Goal: Task Accomplishment & Management: Manage account settings

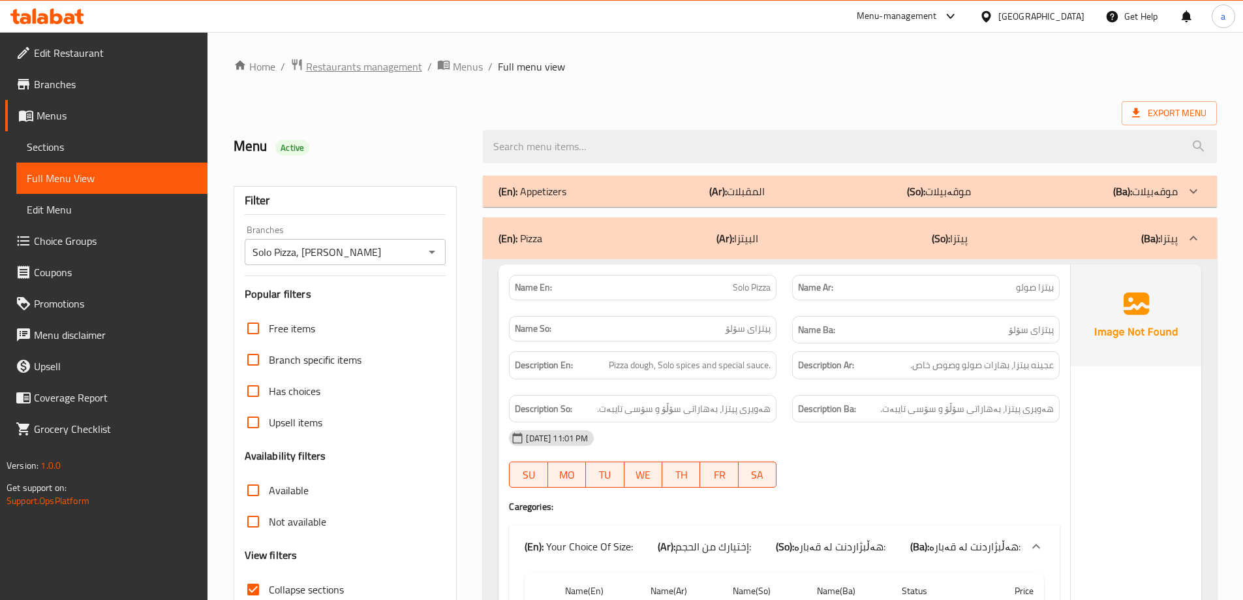
click at [390, 65] on span "Restaurants management" at bounding box center [364, 67] width 116 height 16
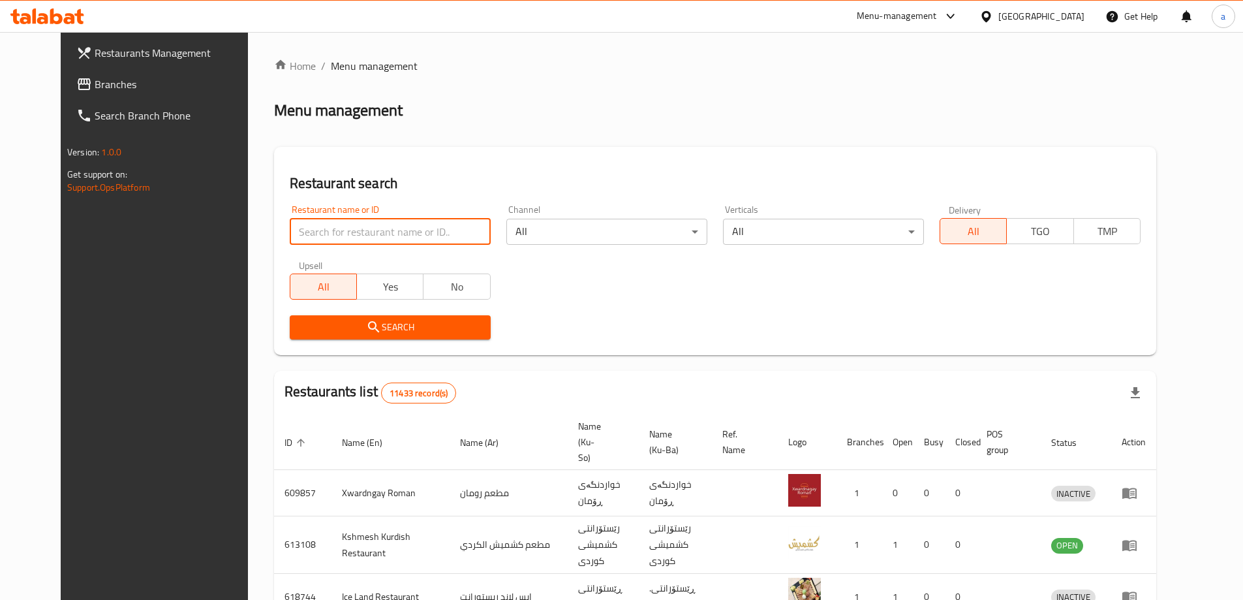
click at [386, 226] on input "search" at bounding box center [390, 232] width 201 height 26
paste input "Bonbon Chocola"
type input "Bonbon Chocola"
click button "Search" at bounding box center [390, 327] width 201 height 24
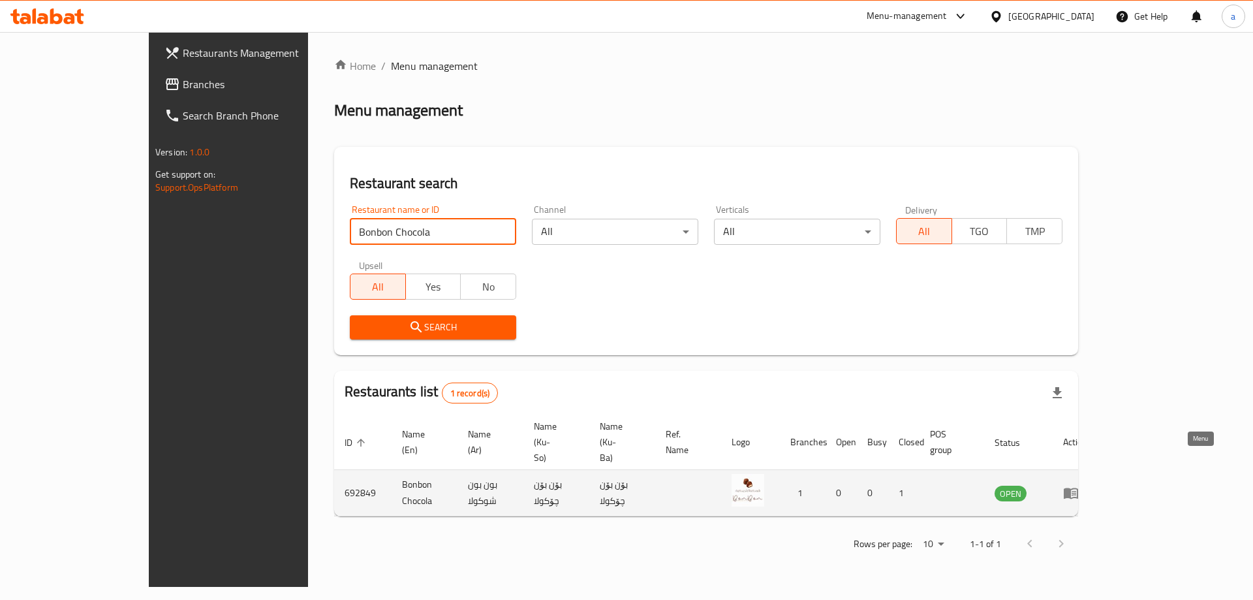
click at [1078, 488] on icon "enhanced table" at bounding box center [1070, 493] width 14 height 11
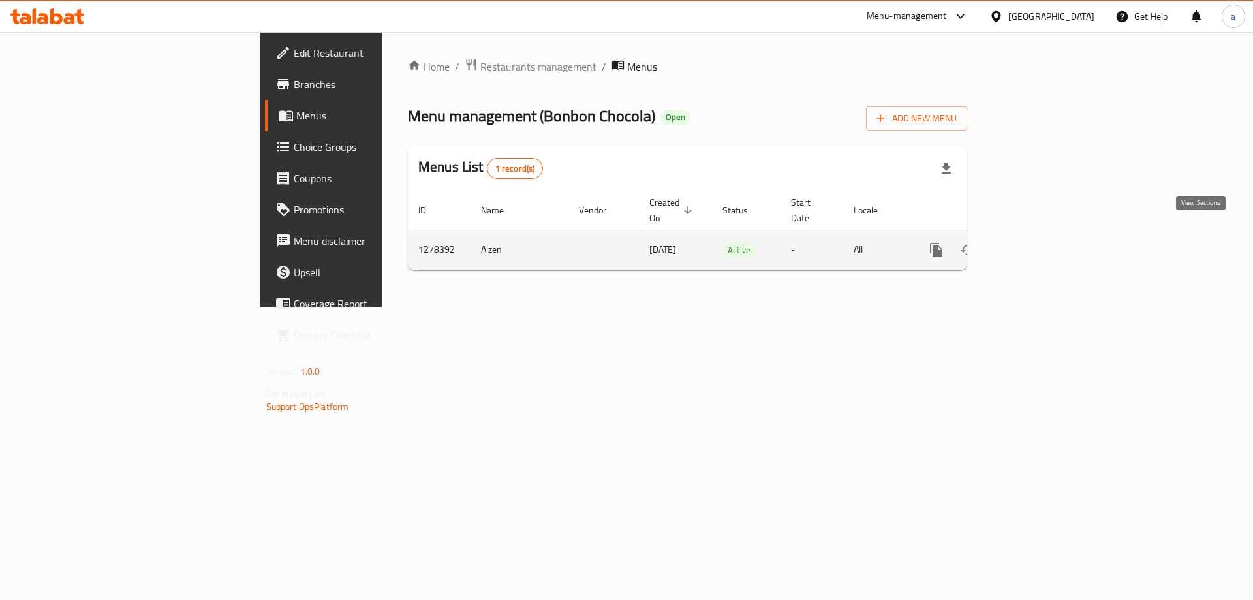
click at [1038, 242] on icon "enhanced table" at bounding box center [1030, 250] width 16 height 16
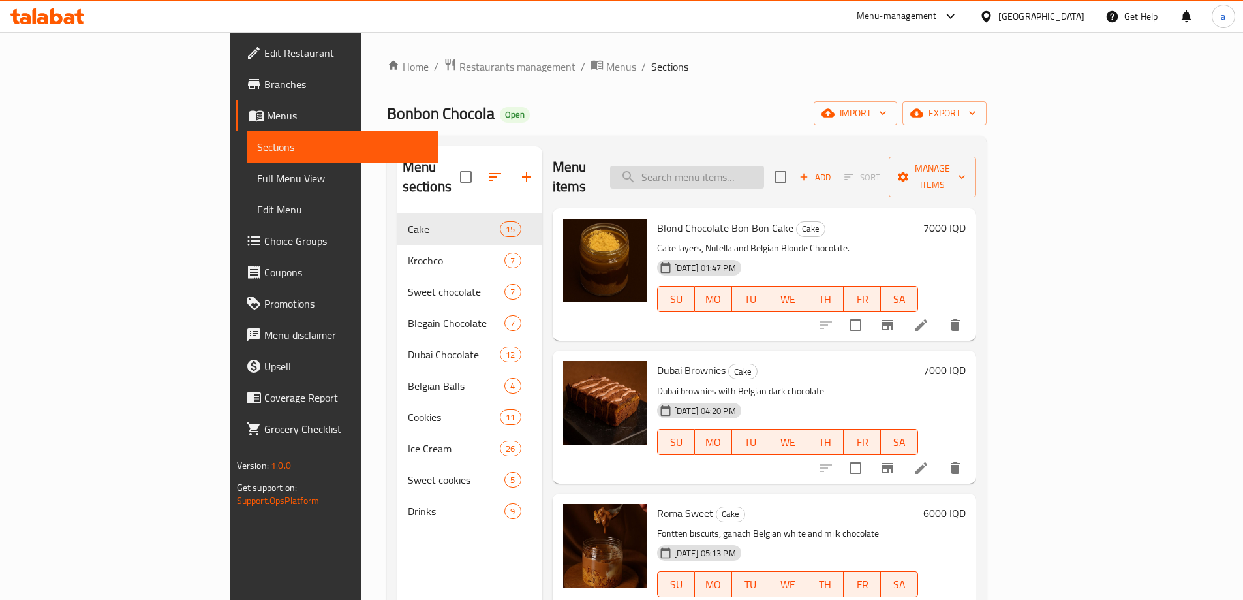
click at [764, 166] on input "search" at bounding box center [687, 177] width 154 height 23
paste input "Belgian Chocolate With Nuts - 6 Pieces"
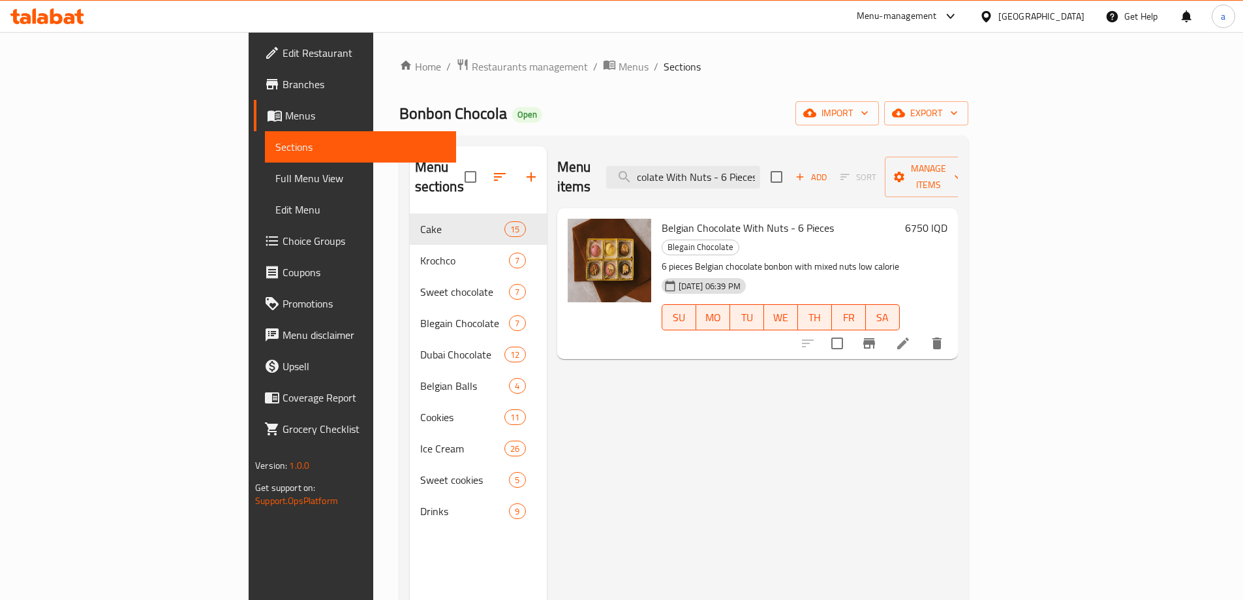
type input "Belgian Chocolate With Nuts - 6 Pieces"
click at [911, 335] on icon at bounding box center [903, 343] width 16 height 16
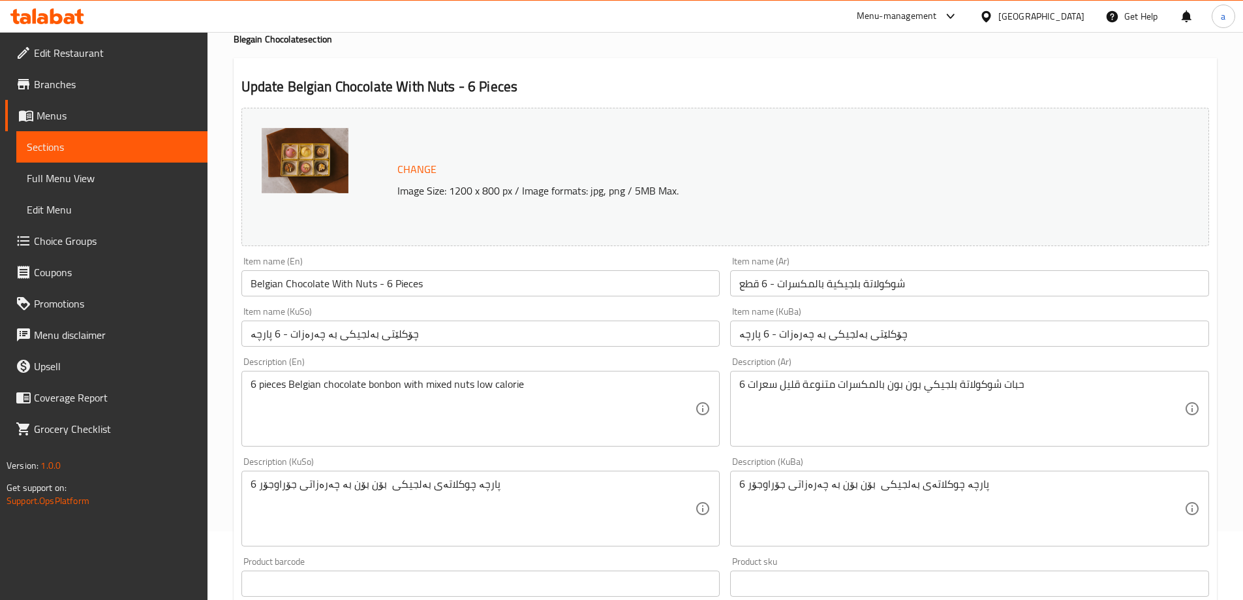
scroll to position [87, 0]
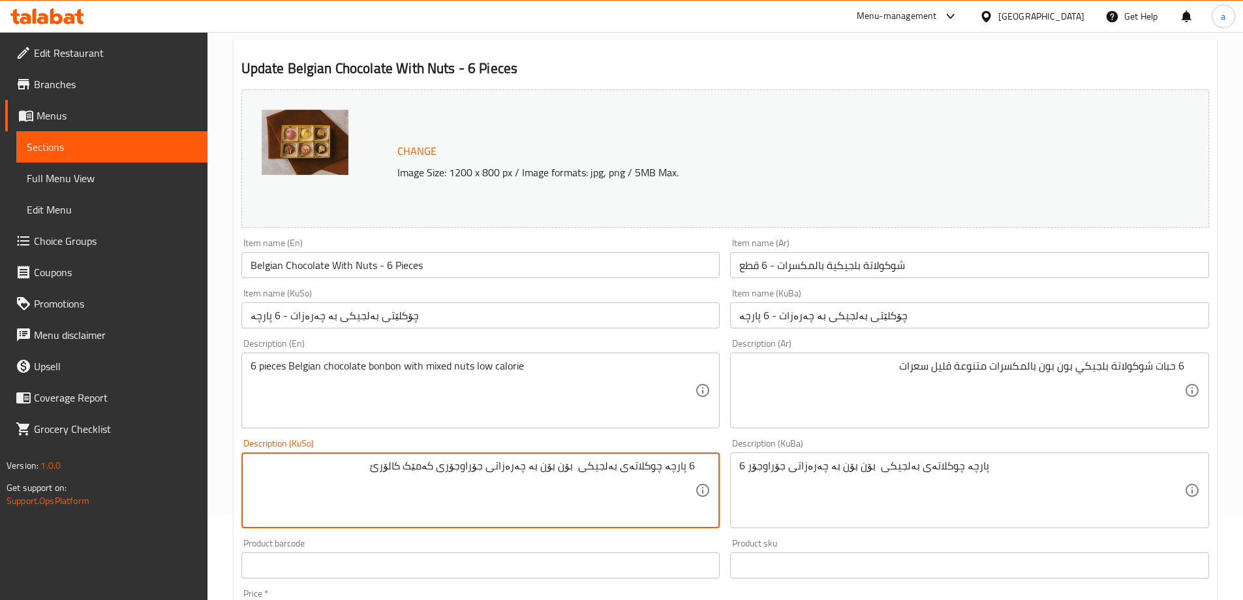
type textarea "6 پارچە چوکلاتەی بەلجیکی بۆن بۆن بە چەرەزاتی جۆراوجۆری کەمێک کالۆرئ"
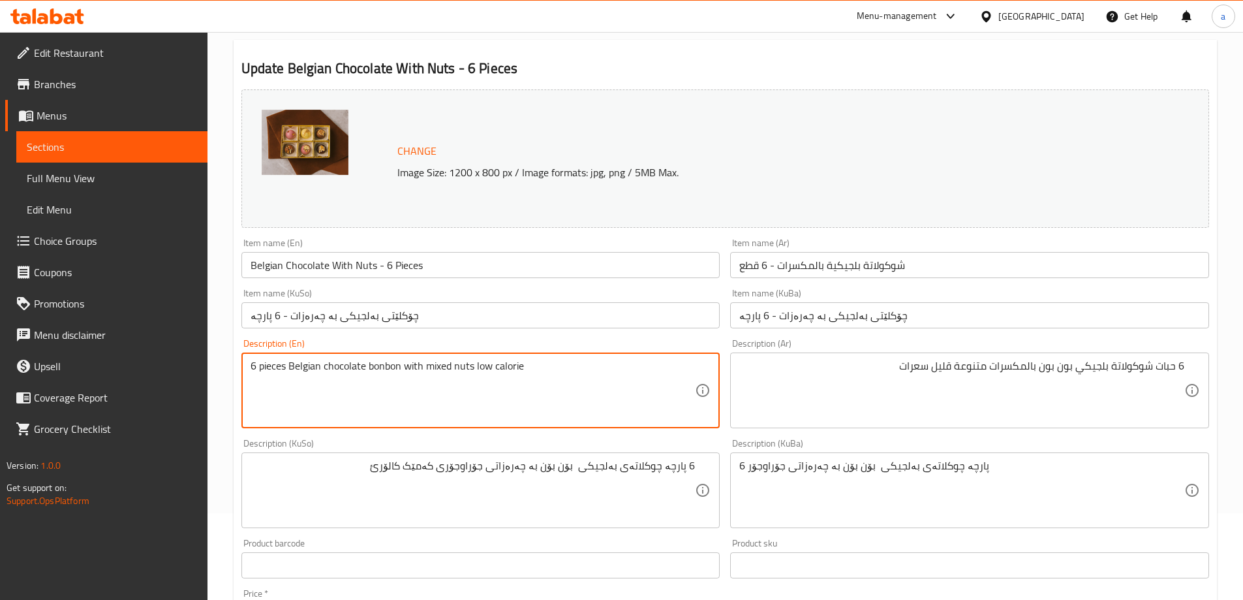
drag, startPoint x: 554, startPoint y: 366, endPoint x: 260, endPoint y: 352, distance: 294.5
click at [477, 369] on textarea "6 pieces Belgian chocolate bonbon with mixed nuts low calorie" at bounding box center [473, 390] width 445 height 62
click at [476, 370] on textarea "6 pieces Belgian chocolate bonbon with mixed nuts low calorie" at bounding box center [473, 390] width 445 height 62
type textarea "6 pieces Belgian chocolate bonbon with mixed nuts and low calorie"
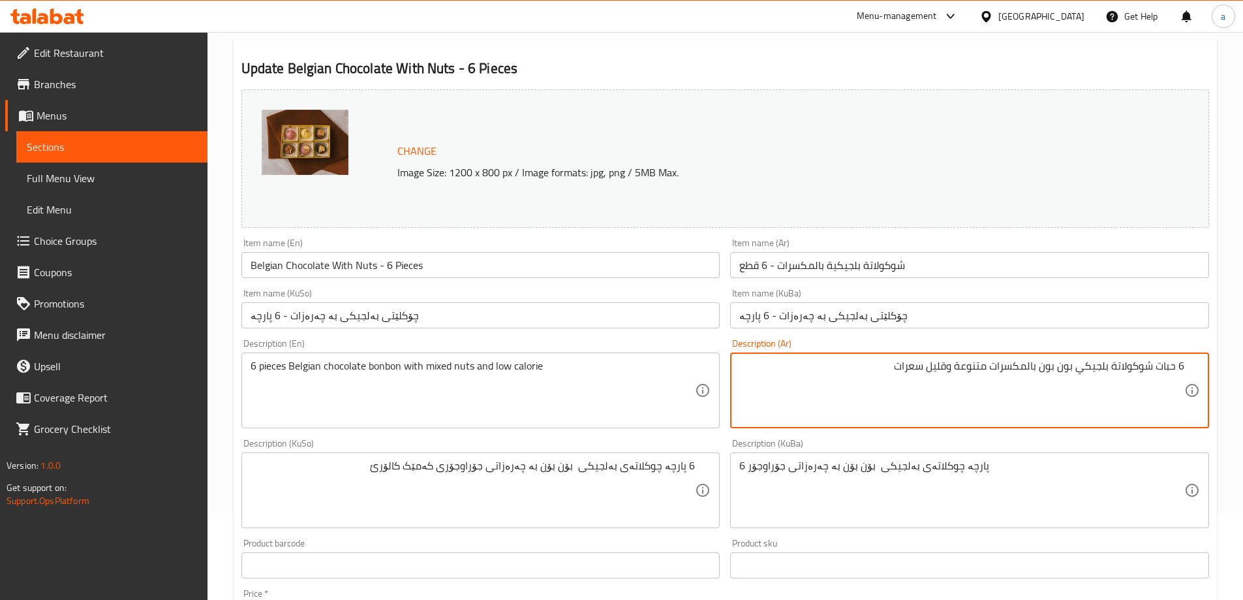
type textarea "6 حبات شوكولاتة بلجيكي بون بون بالمكسرات متنوعة وقليل سعرات"
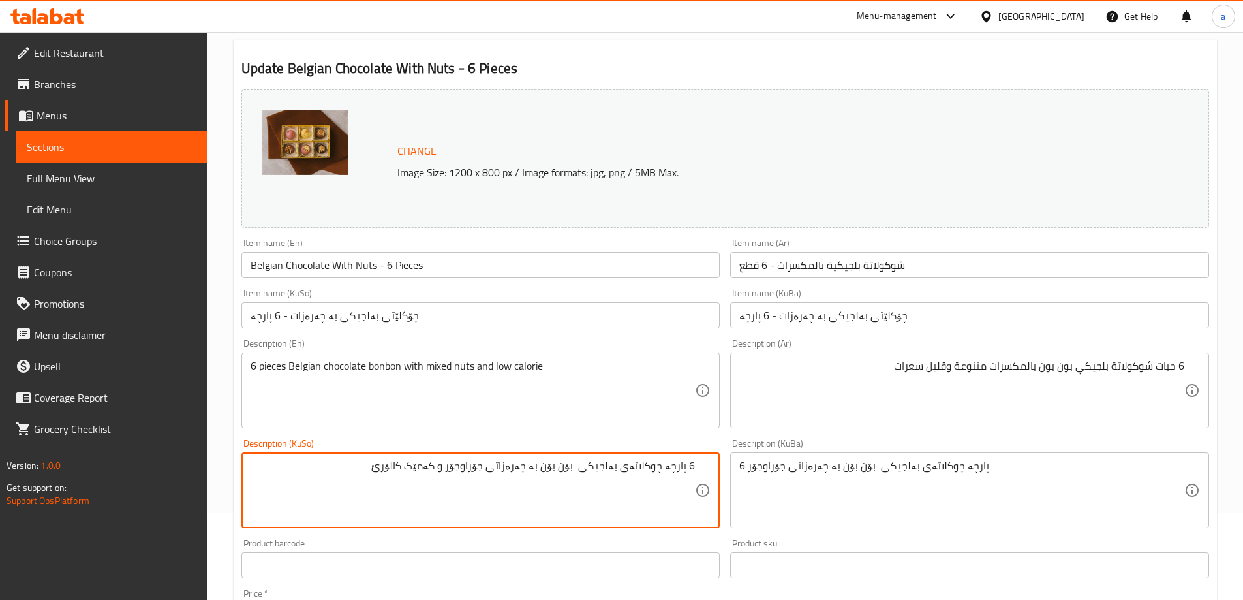
click at [417, 476] on textarea "6 پارچە چوکلاتەی بەلجیکی بۆن بۆن بە چەرەزاتی جۆراوجۆر و کەمێک کالۆرئ" at bounding box center [473, 490] width 445 height 62
click at [414, 474] on textarea "6 پارچە چوکلاتەی بەلجیکی بۆن بۆن بە چەرەزاتی جۆراوجۆر و کەمێک کالۆرئ" at bounding box center [473, 490] width 445 height 62
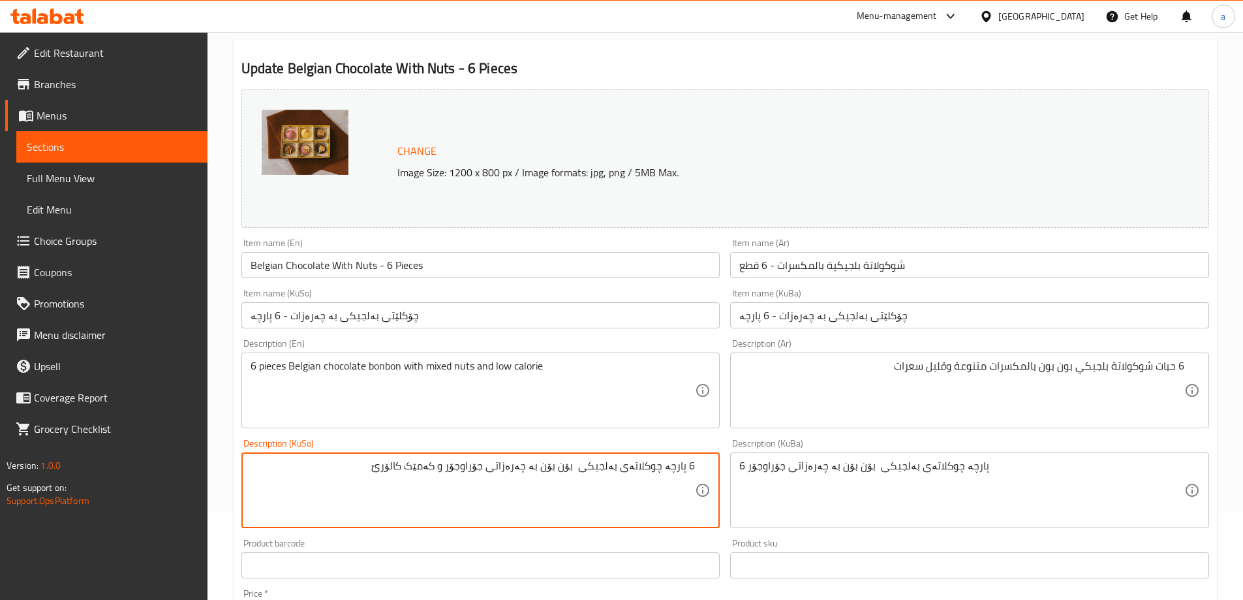
type textarea "6 پارچە چوکلاتەی بەلجیکی بۆن بۆن بە چەرەزاتی جۆراوجۆر و کەمێک کالۆرئ"
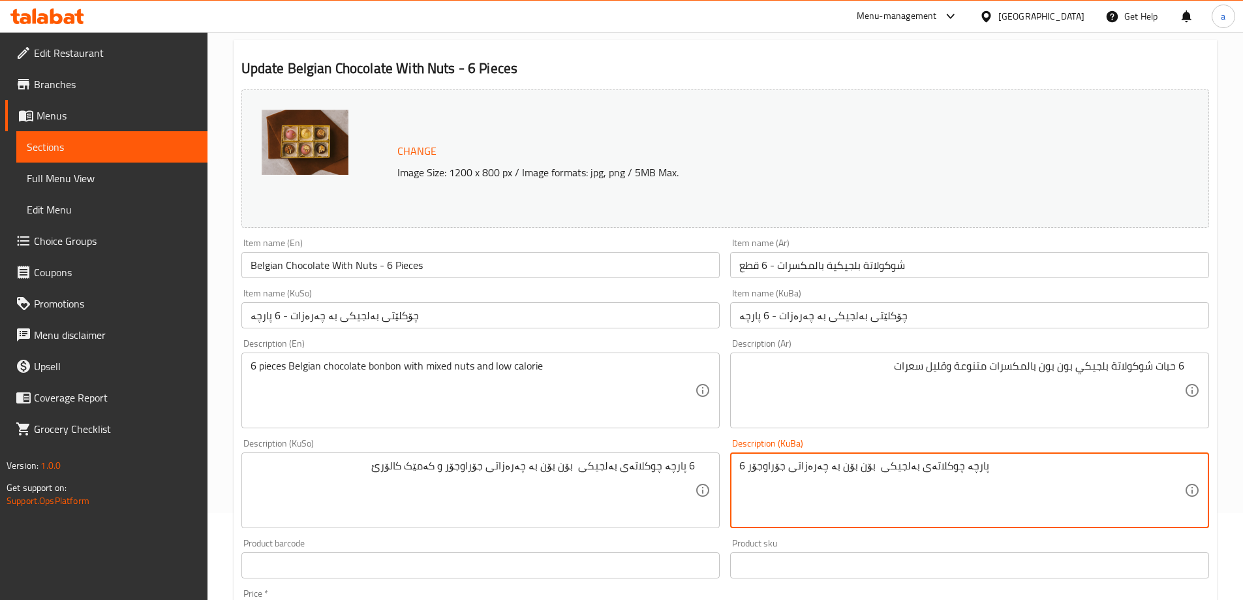
click at [765, 469] on textarea "6 پارچە چوکلاتەی بەلجیکی بۆن بۆن بە چەرەزاتی جۆراوجۆر" at bounding box center [961, 490] width 445 height 62
paste textarea "pieces Belgian chocolate bonbon with mixed nuts low calorie"
paste textarea "و کەمێک کالۆرئ"
type textarea "6 پارچە چوکلاتەی بەلجیکی بۆن بۆن بە چەرەزاتی جۆراوجۆر و کەمێک کالۆرئ"
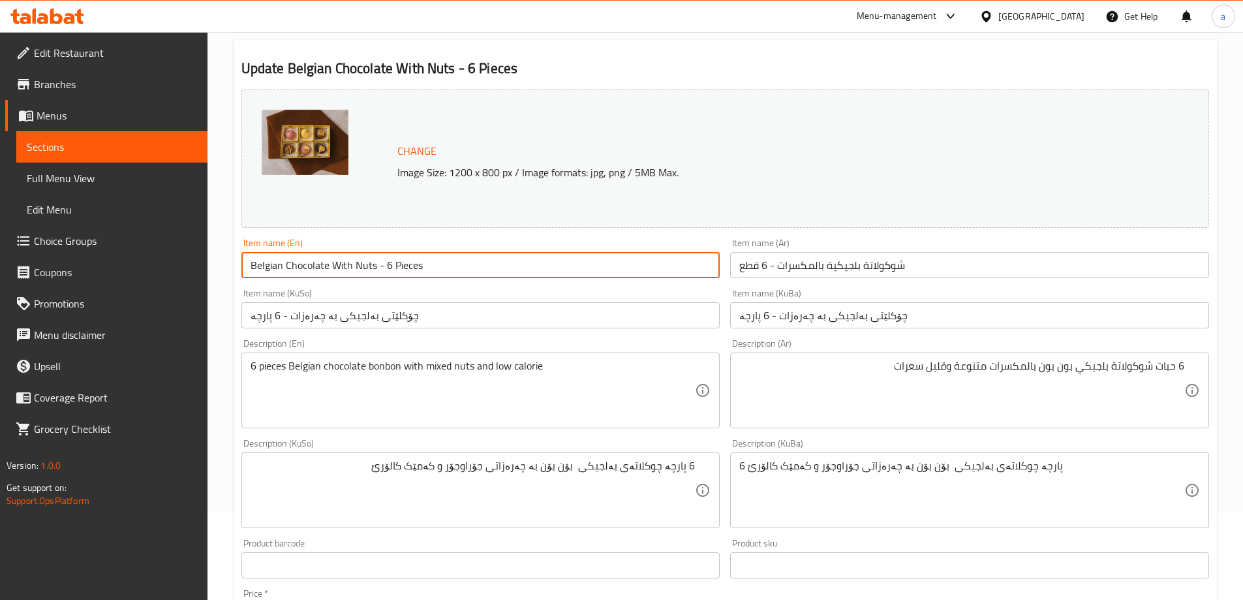
drag, startPoint x: 380, startPoint y: 260, endPoint x: 224, endPoint y: 258, distance: 155.3
click at [224, 258] on div "Home / Restaurants management / Menus / Sections / item / update Blegain Chocol…" at bounding box center [724, 474] width 1035 height 1059
click at [484, 259] on input "Belgian Chocolate With Nuts - 6 Pieces" at bounding box center [480, 265] width 479 height 26
click at [109, 175] on span "Full Menu View" at bounding box center [112, 178] width 170 height 16
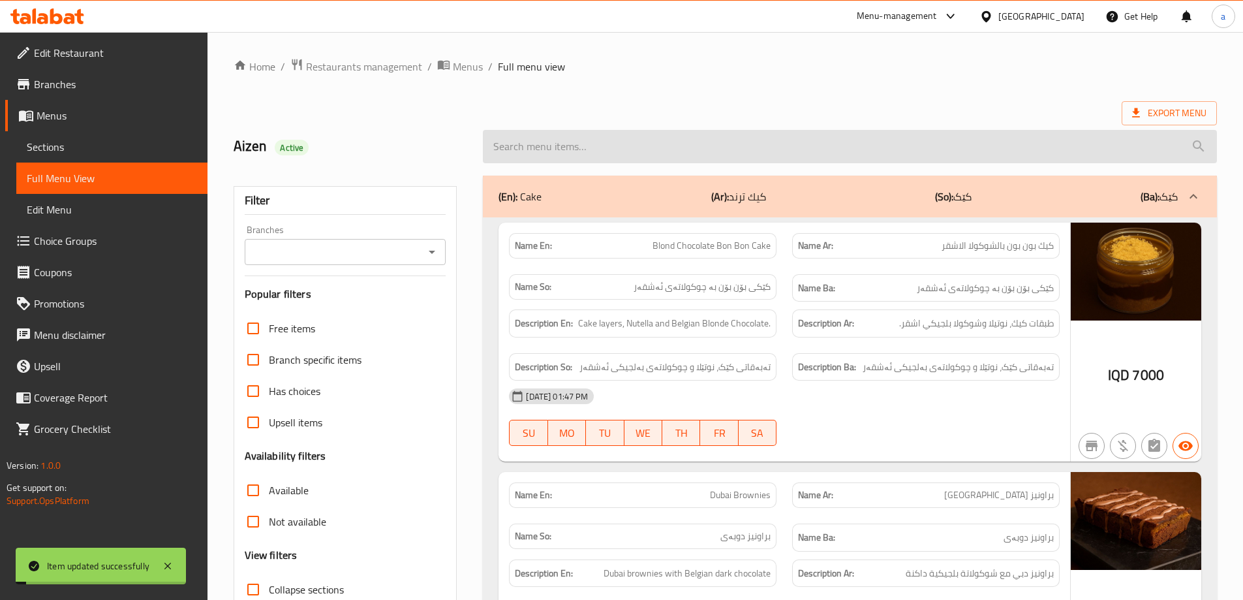
click at [586, 150] on input "search" at bounding box center [850, 146] width 734 height 33
paste input "Belgian Chocolate With Nuts - 6 Pieces"
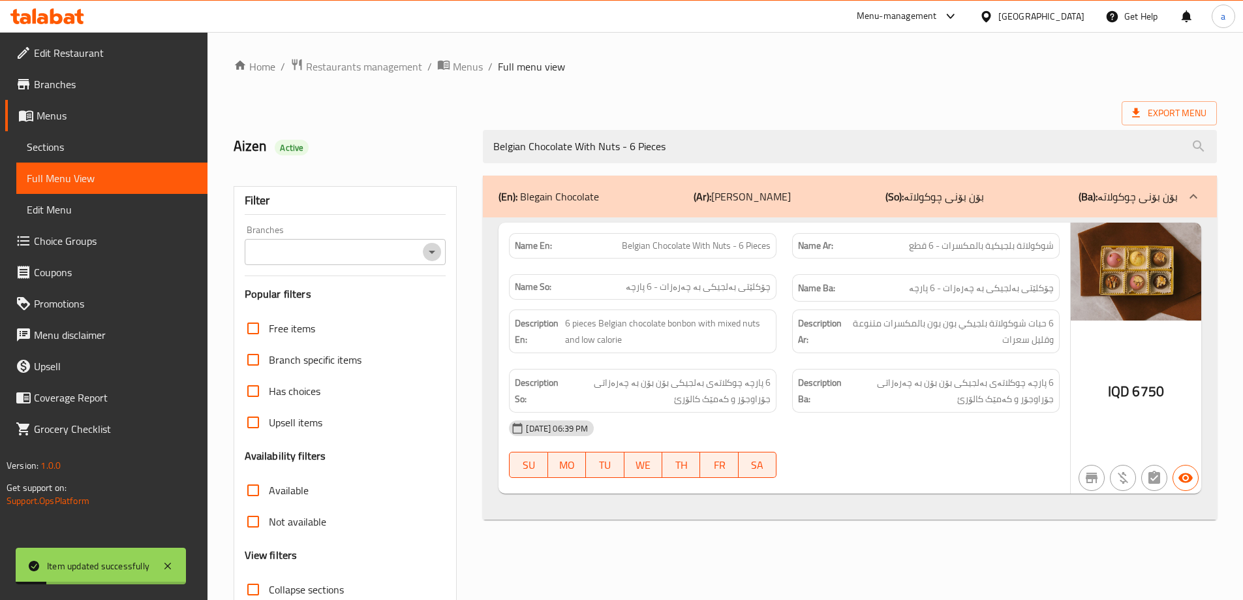
click at [427, 252] on icon "Open" at bounding box center [432, 252] width 16 height 16
type input "Belgian Chocolate With Nuts - 6 Pieces"
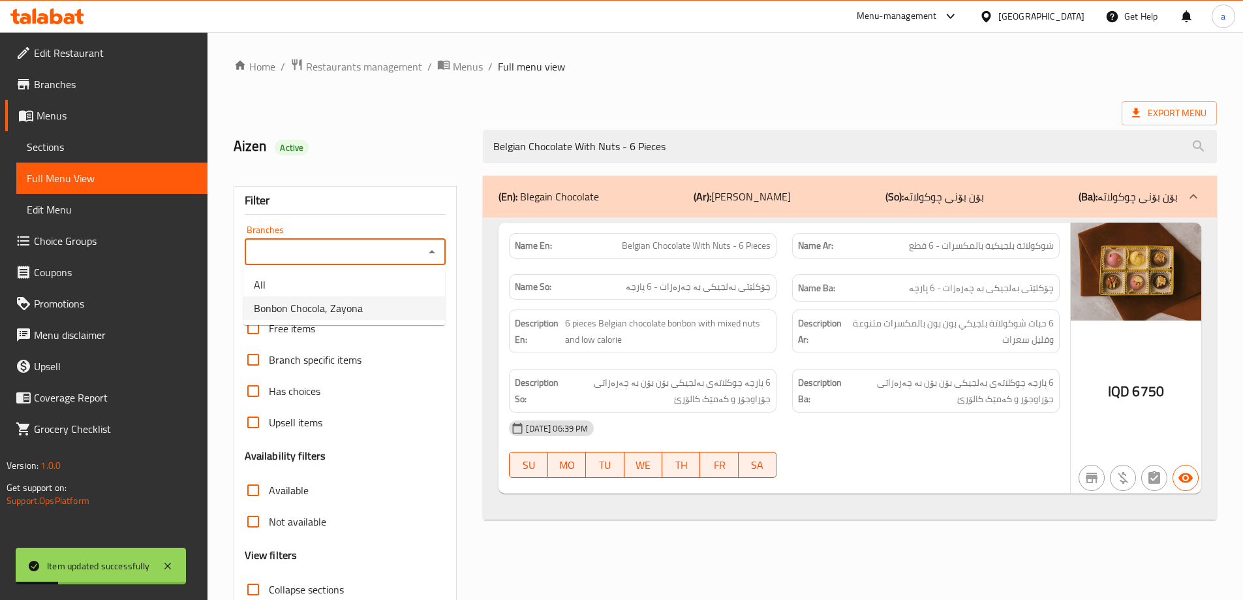
click at [384, 308] on li "Bonbon Chocola, Zayona" at bounding box center [344, 307] width 202 height 23
type input "Bonbon Chocola, Zayona"
click at [89, 149] on span "Sections" at bounding box center [112, 147] width 170 height 16
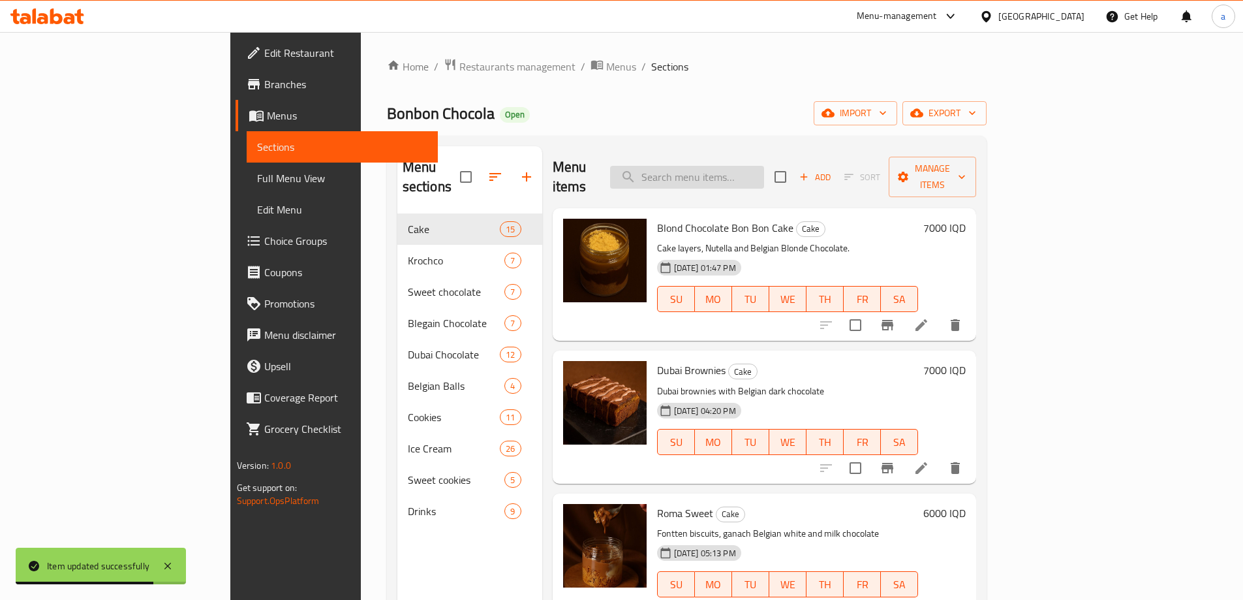
click at [764, 166] on input "search" at bounding box center [687, 177] width 154 height 23
paste input "Belgian Chocolate With Nuts - 6 Pieces"
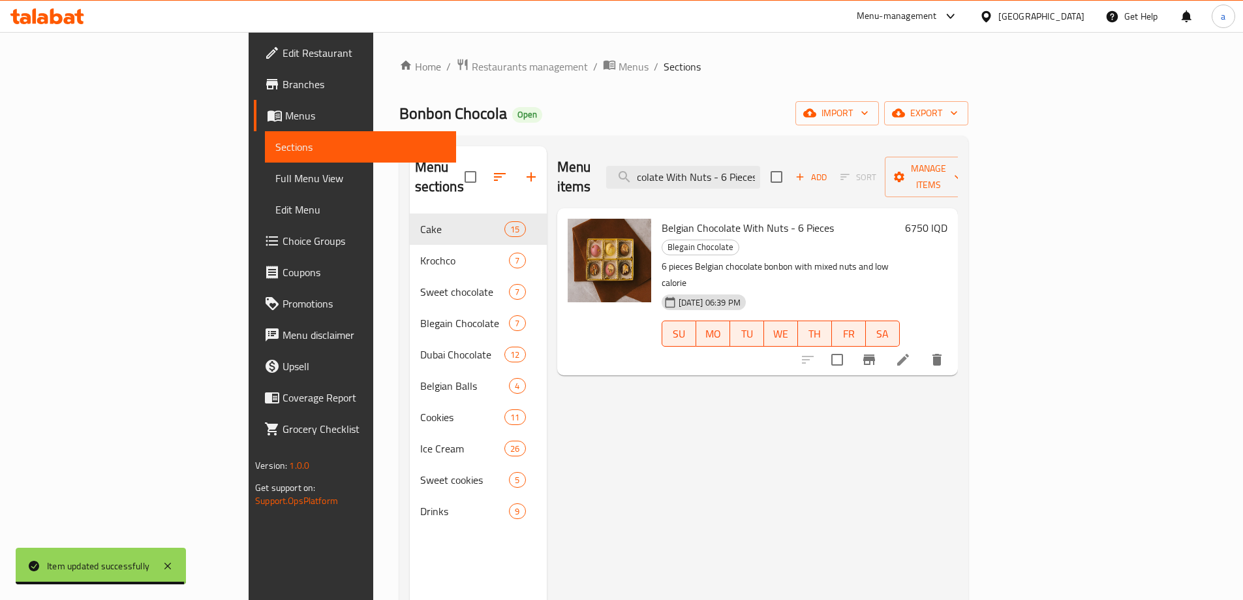
type input "Belgian Chocolate With Nuts - 6 Pieces"
click at [909, 354] on icon at bounding box center [903, 360] width 12 height 12
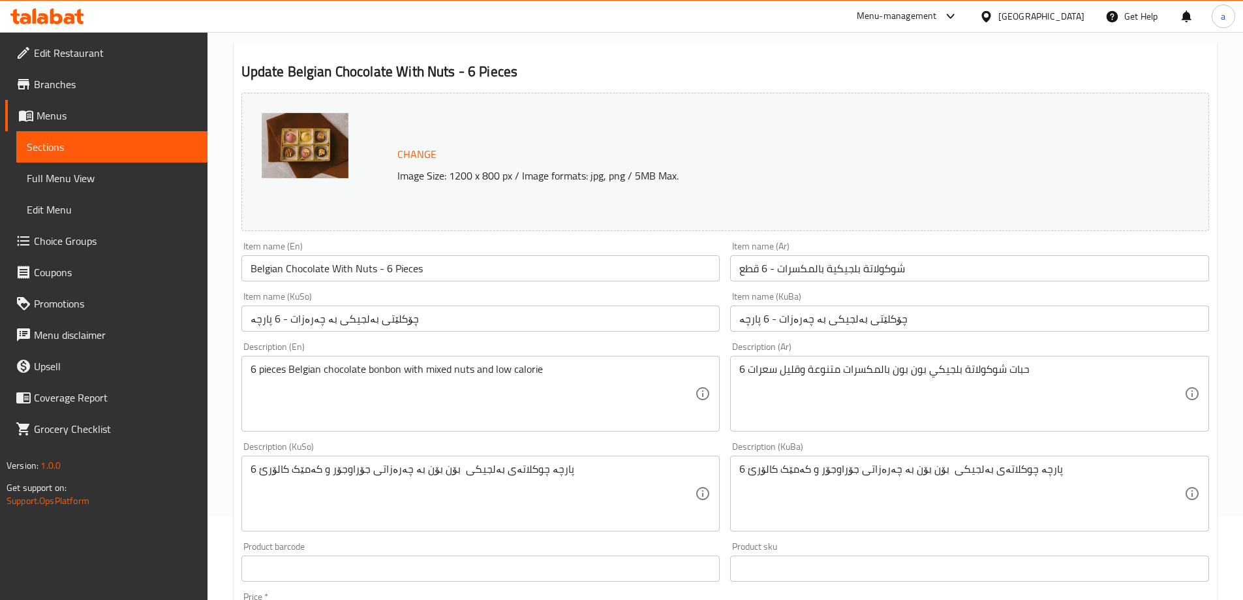
scroll to position [87, 0]
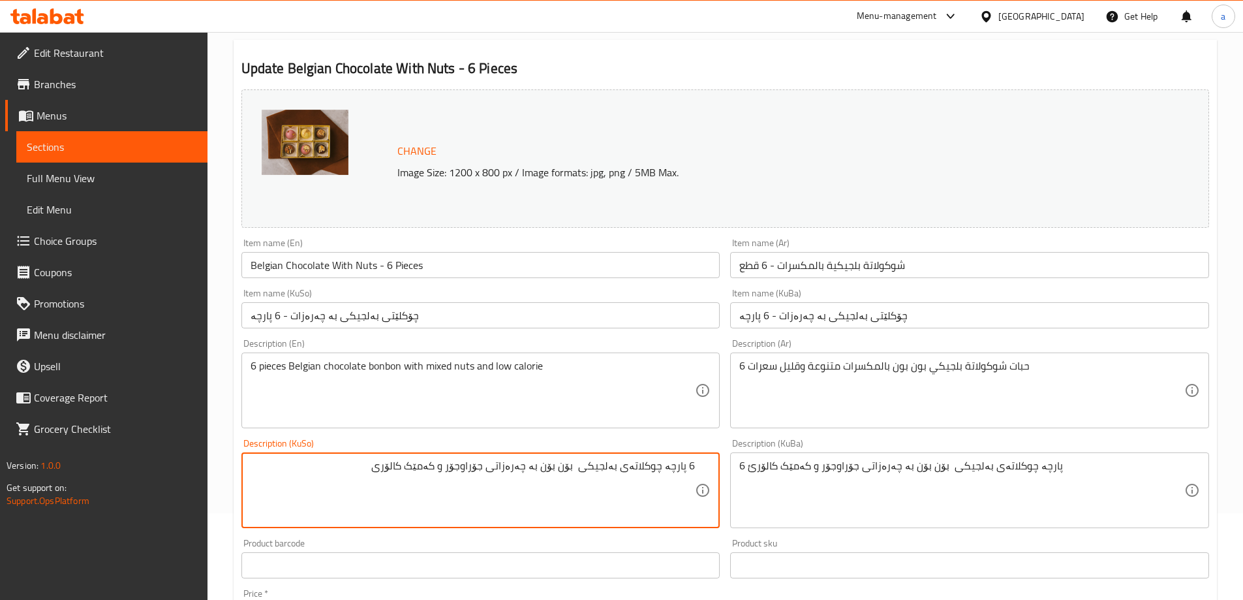
click at [498, 492] on textarea "6 پارچە چوکلاتەی بەلجیکی بۆن بۆن بە چەرەزاتی جۆراوجۆر و کەمێک کالۆری" at bounding box center [473, 490] width 445 height 62
type textarea "6 پارچە چوکلاتەی بەلجیکی بۆن بۆن بە چەرەزاتی جۆراوجۆر و کەمێک کالۆری"
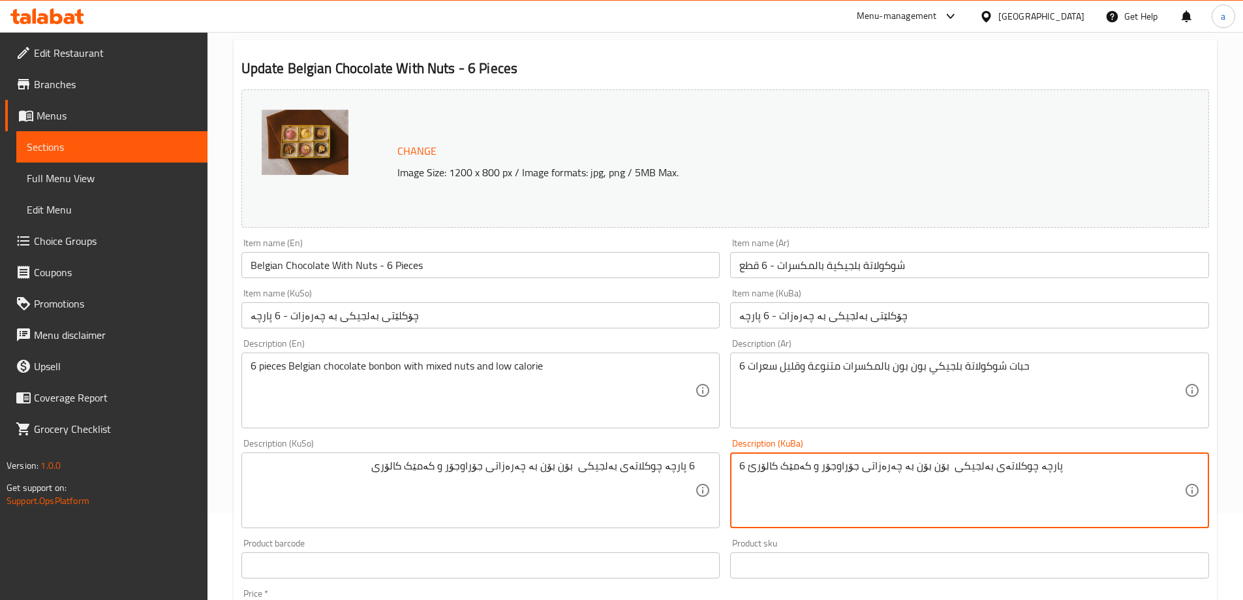
paste textarea "ی"
type textarea "6 پارچە چوکلاتەی بەلجیکی بۆن بۆن بە چەرەزاتی جۆراوجۆر و کەمێک کالۆری"
click at [455, 276] on input "Belgian Chocolate With Nuts - 6 Pieces" at bounding box center [480, 265] width 479 height 26
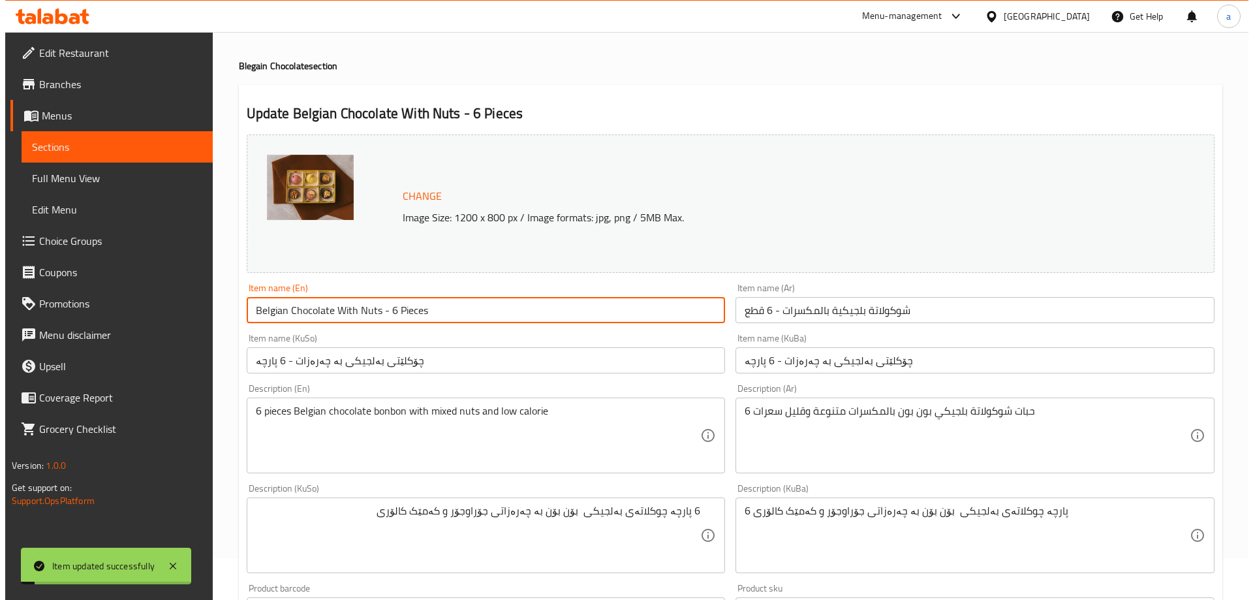
scroll to position [0, 0]
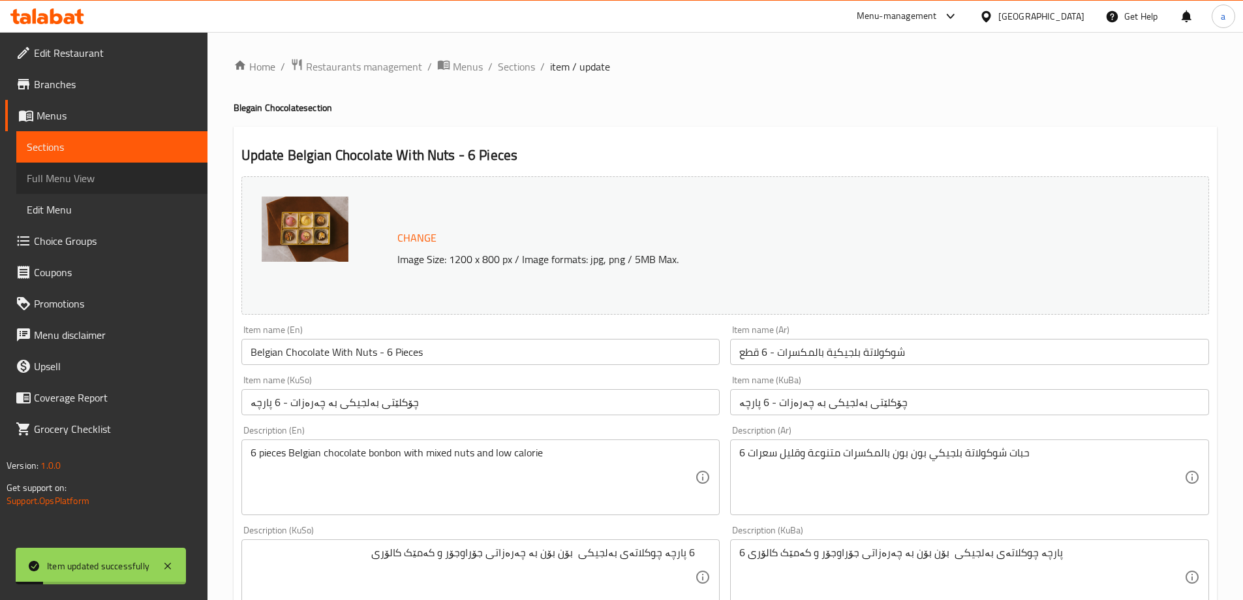
click at [122, 165] on link "Full Menu View" at bounding box center [111, 177] width 191 height 31
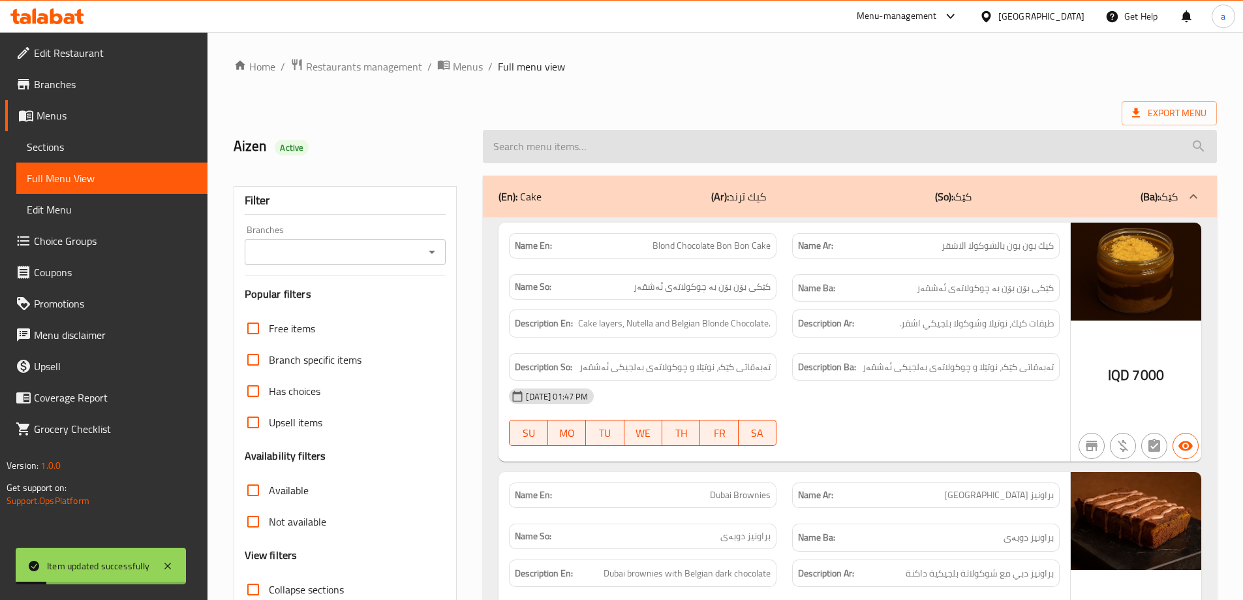
click at [559, 151] on input "search" at bounding box center [850, 146] width 734 height 33
paste input "6 پارچە چوکلاتەی بەلجیکی بۆن بۆن بە چەرەزاتی جۆراوجۆر و کەمێک کالۆری"
type input "6 پارچە چوکلاتەی بەلجیکی بۆن بۆن بە چەرەزاتی جۆراوجۆر و کەمێک کالۆری"
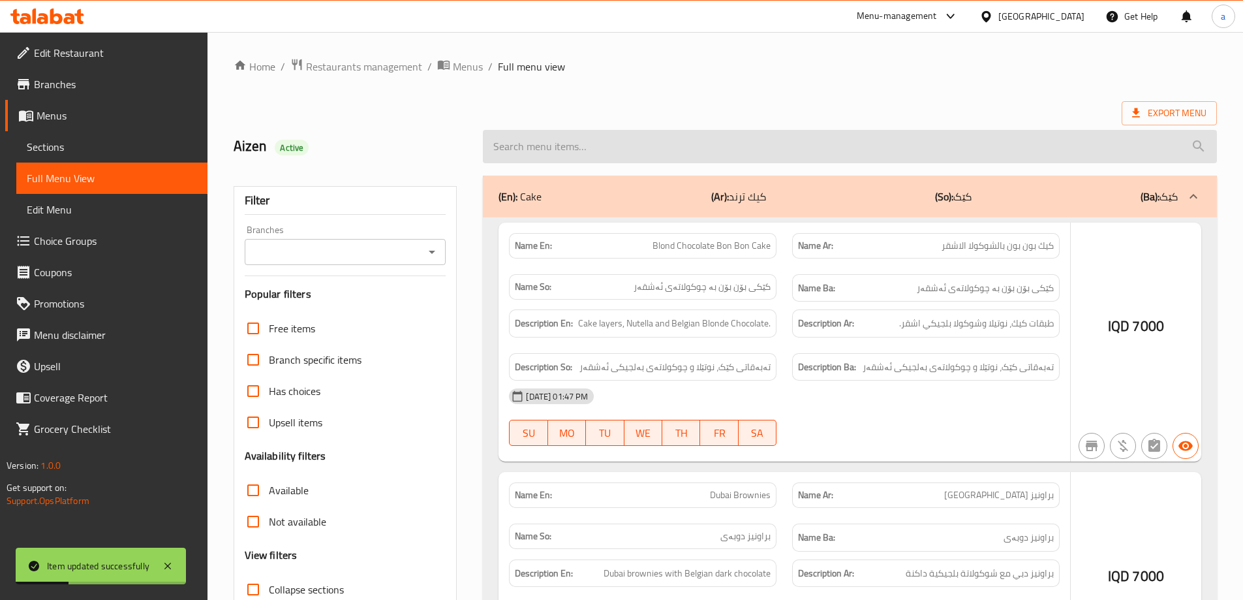
click at [649, 159] on input "search" at bounding box center [850, 146] width 734 height 33
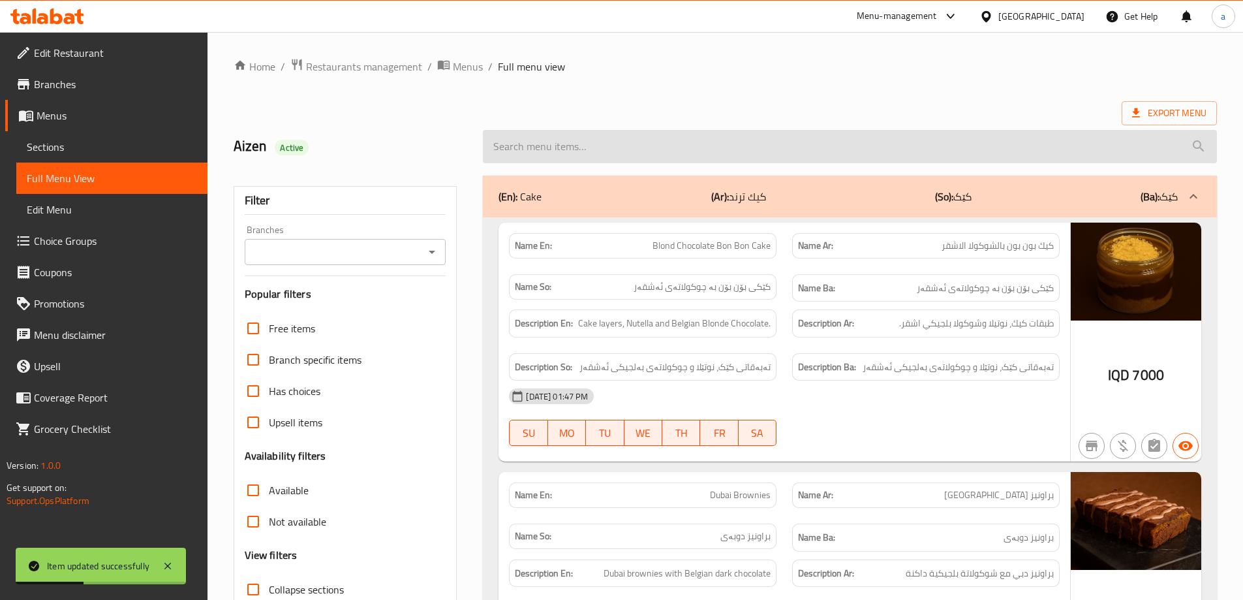
paste input "Belgian Chocolate With Nuts - 6 Pieces"
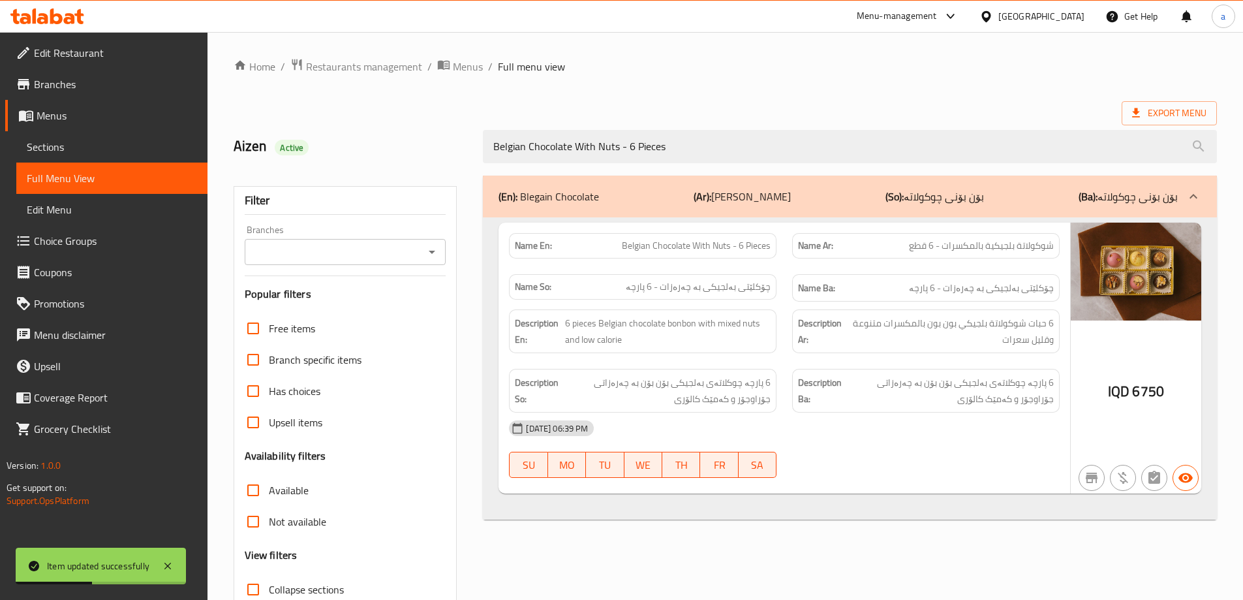
click at [428, 249] on icon "Open" at bounding box center [432, 252] width 16 height 16
type input "Belgian Chocolate With Nuts - 6 Pieces"
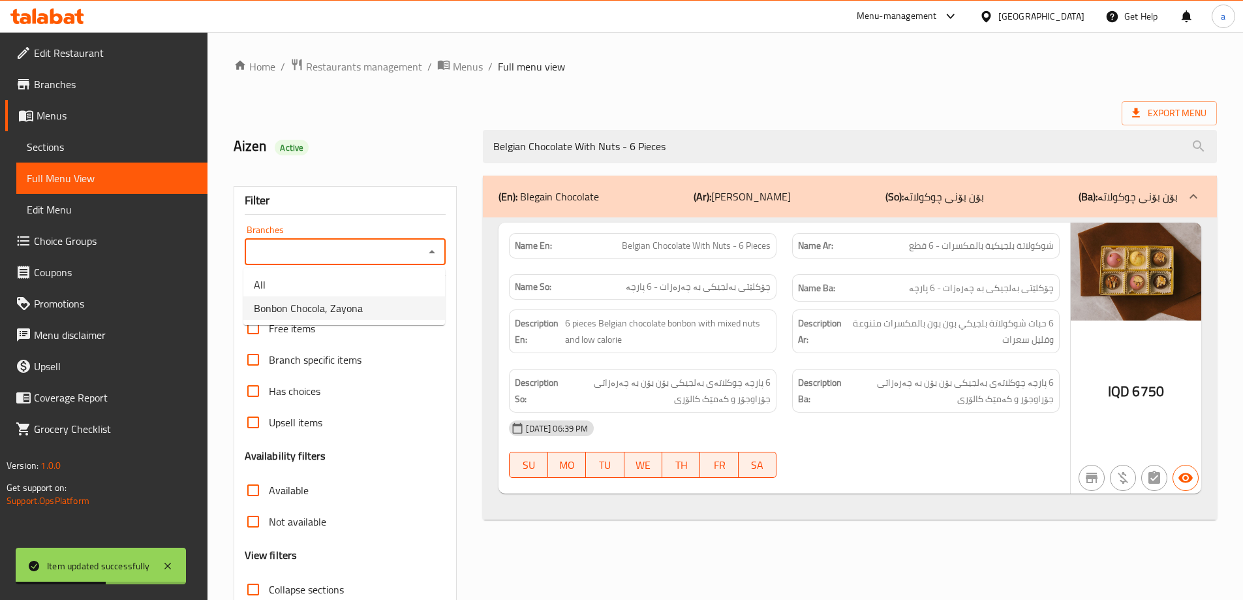
click at [357, 308] on span "Bonbon Chocola, Zayona" at bounding box center [308, 308] width 109 height 16
type input "Bonbon Chocola, Zayona"
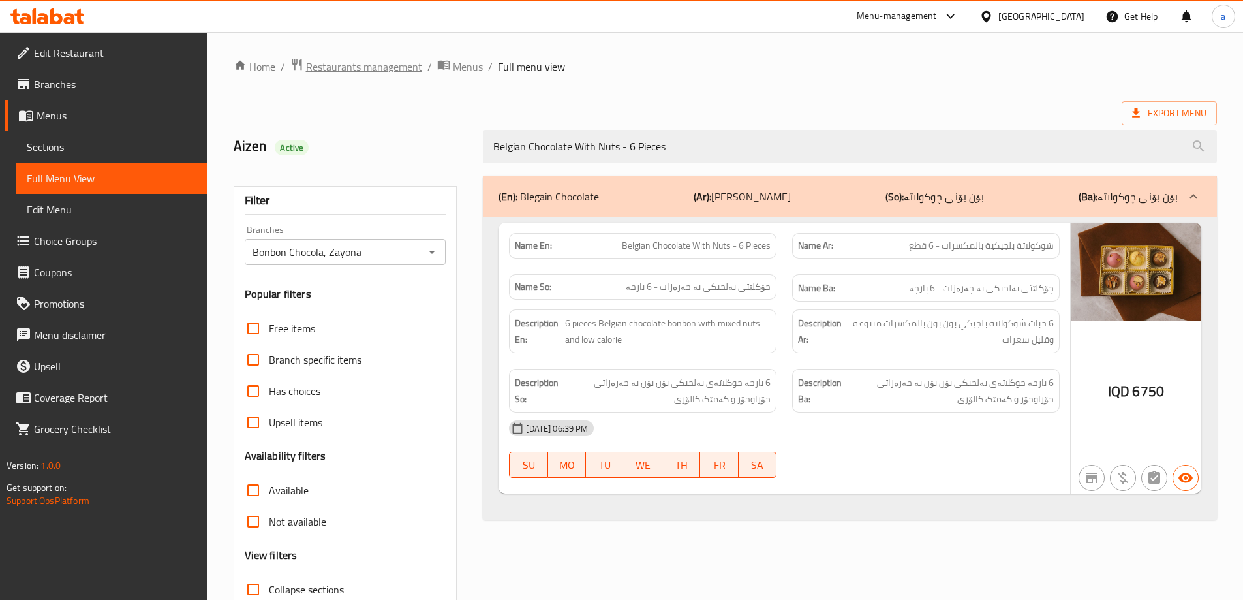
click at [384, 72] on span "Restaurants management" at bounding box center [364, 67] width 116 height 16
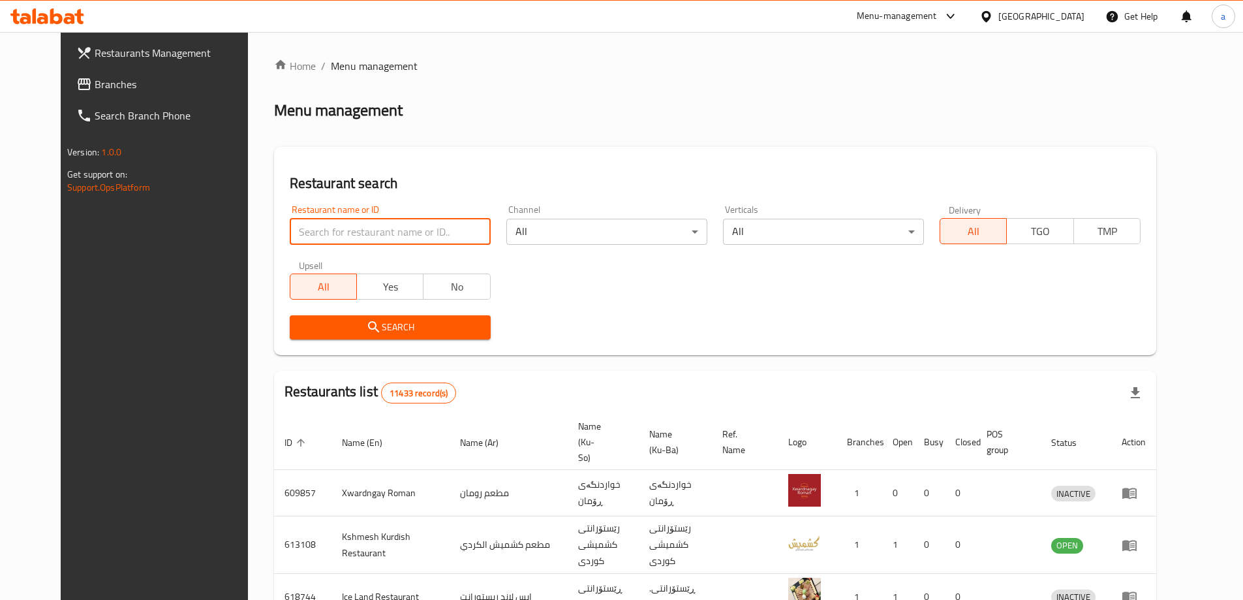
click at [364, 232] on input "search" at bounding box center [390, 232] width 201 height 26
paste input "Turath AL Mandi Restaurants"
click button "Search" at bounding box center [390, 327] width 201 height 24
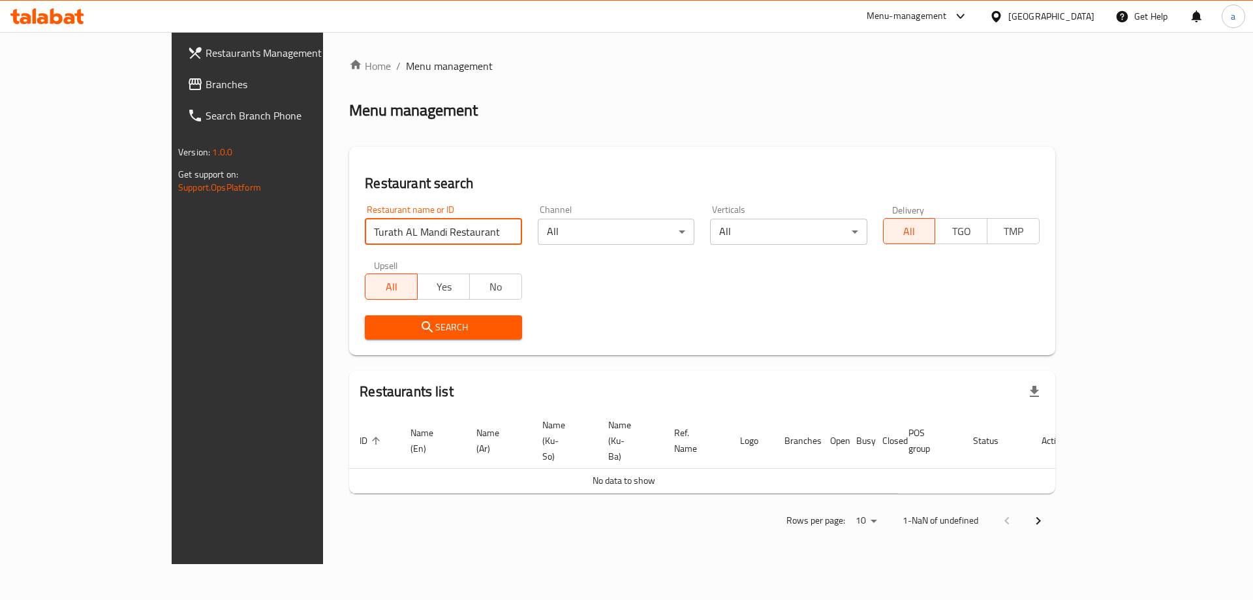
click button "Search" at bounding box center [443, 327] width 157 height 24
type input "Turath AL Mandi Restaur"
click at [205, 89] on span "Branches" at bounding box center [287, 84] width 165 height 16
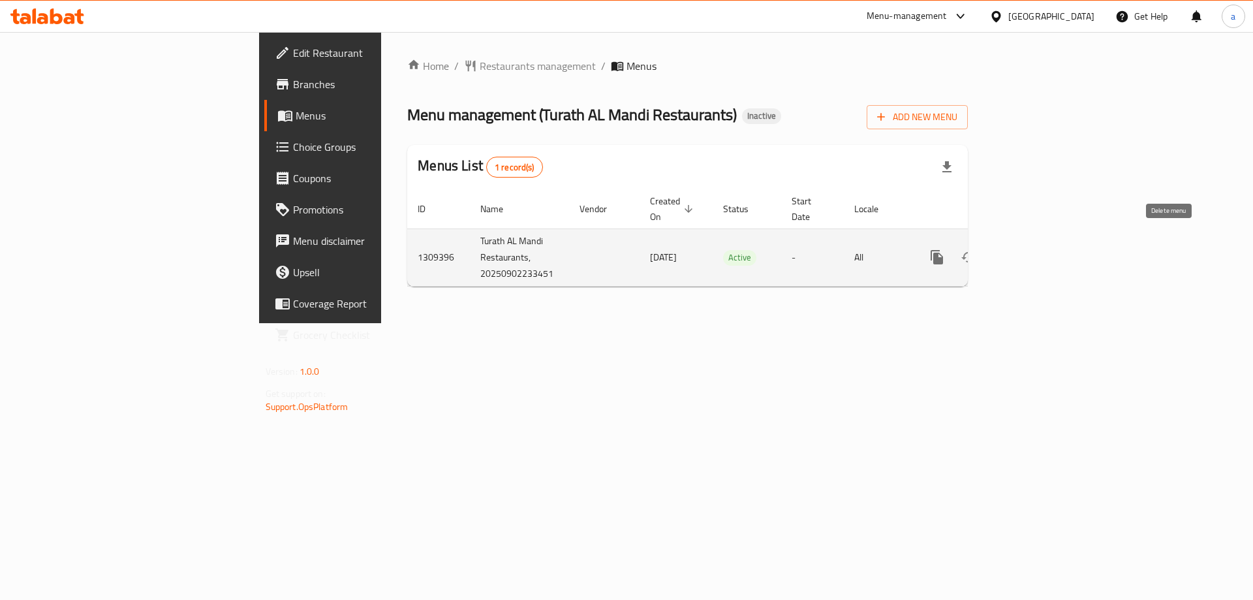
click at [1004, 251] on icon "enhanced table" at bounding box center [999, 257] width 9 height 12
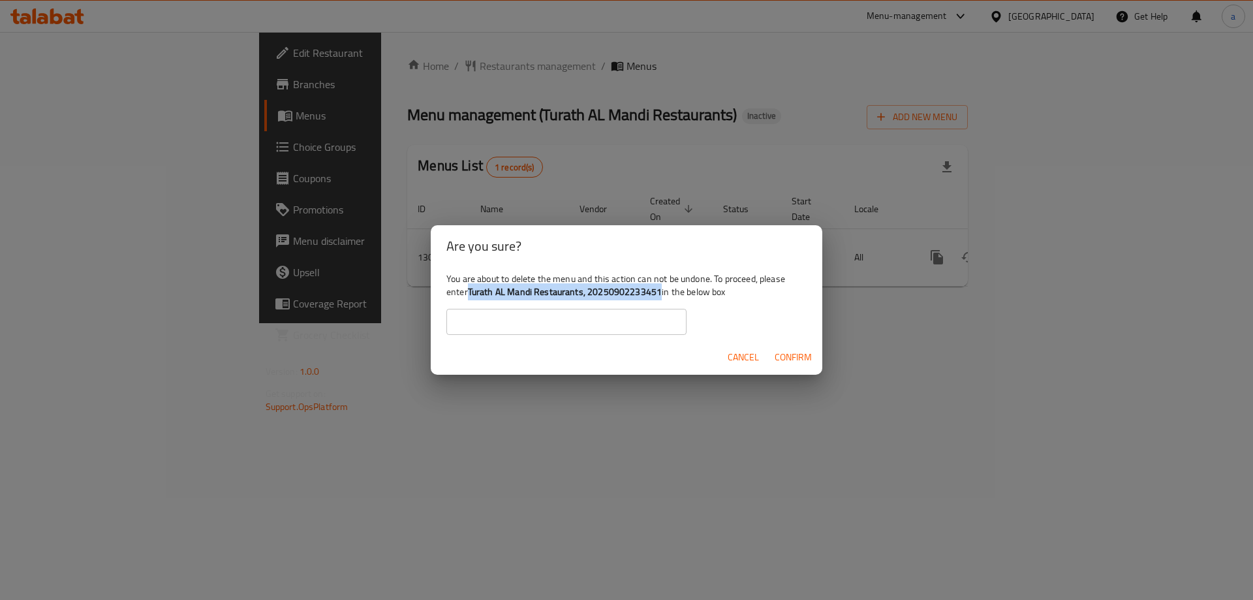
drag, startPoint x: 472, startPoint y: 292, endPoint x: 660, endPoint y: 294, distance: 187.2
click at [660, 294] on b "Turath AL Mandi Restaurants, 20250902233451" at bounding box center [565, 291] width 194 height 17
copy b "Turath AL Mandi Restaurants, 20250902233451"
click at [548, 330] on input "text" at bounding box center [566, 322] width 240 height 26
paste input "Turath AL Mandi Restaurants, 20250902233451"
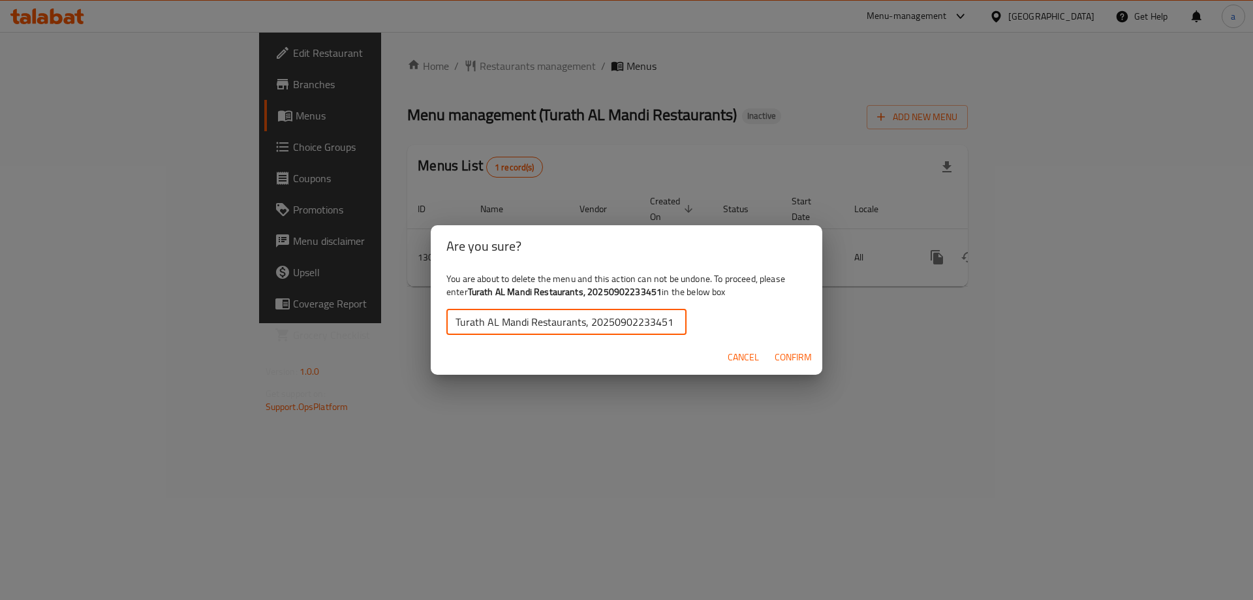
type input "Turath AL Mandi Restaurants, 20250902233451"
click at [804, 349] on span "Confirm" at bounding box center [792, 357] width 37 height 16
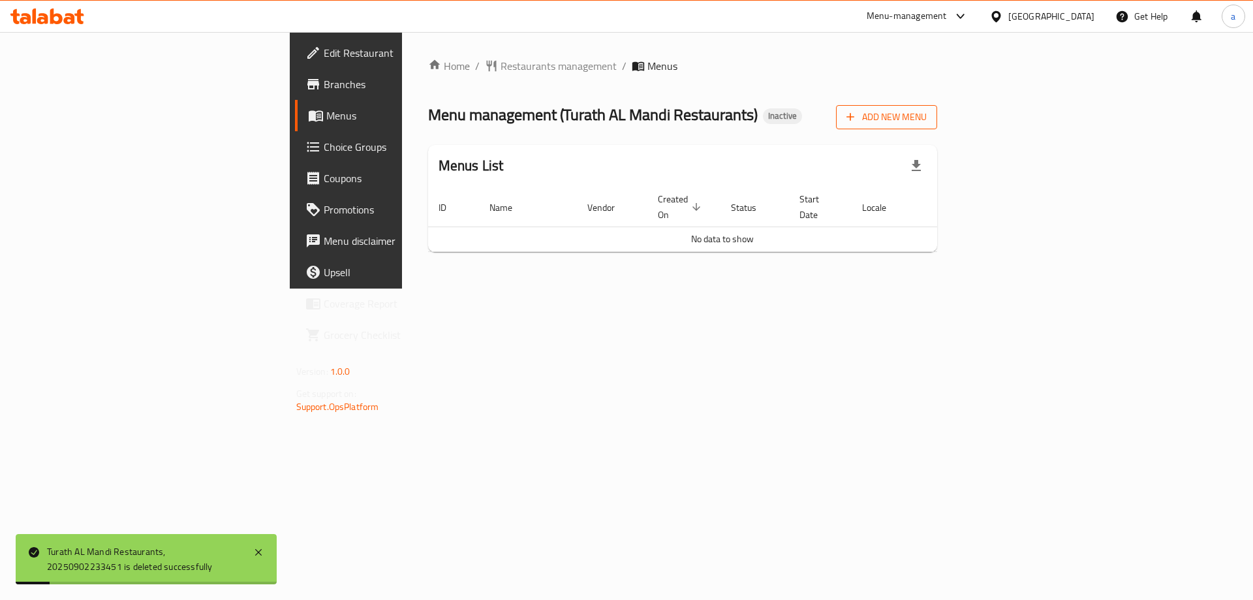
click at [937, 126] on button "Add New Menu" at bounding box center [886, 117] width 101 height 24
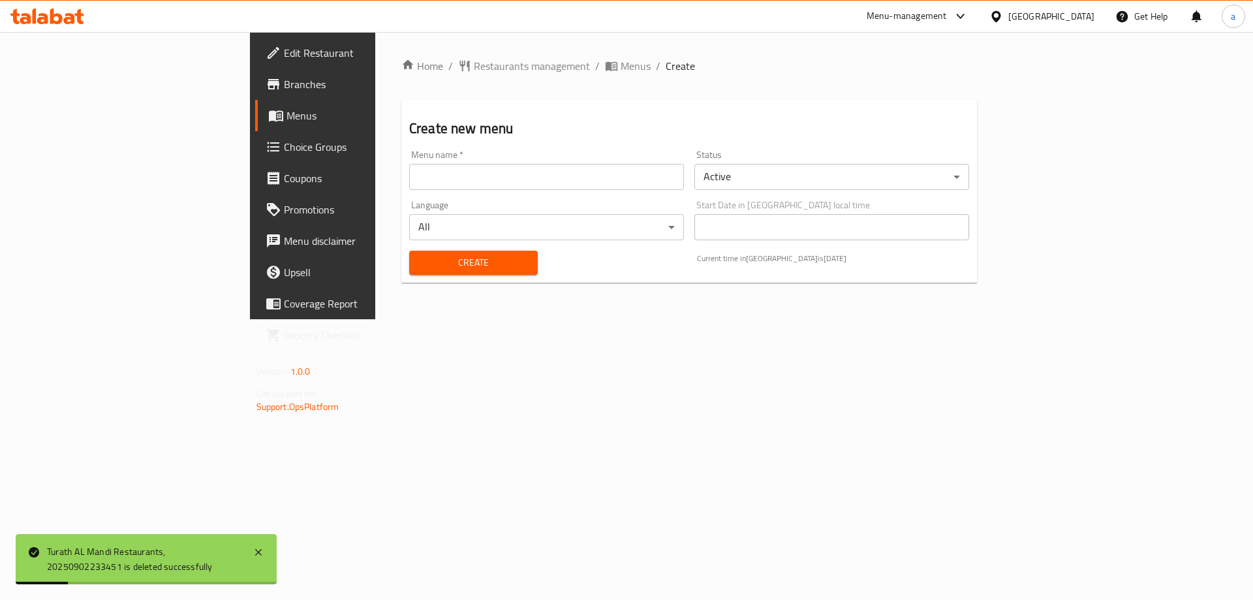
click at [630, 173] on input "text" at bounding box center [546, 177] width 275 height 26
type input "AMAR"
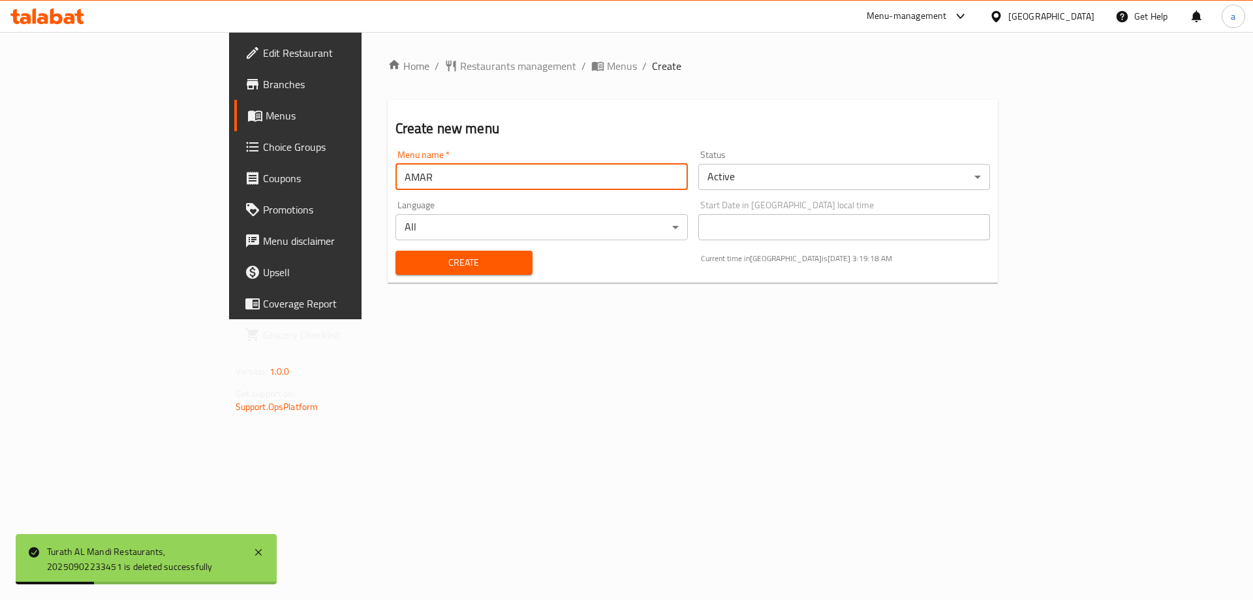
click at [406, 269] on span "Create" at bounding box center [464, 262] width 116 height 16
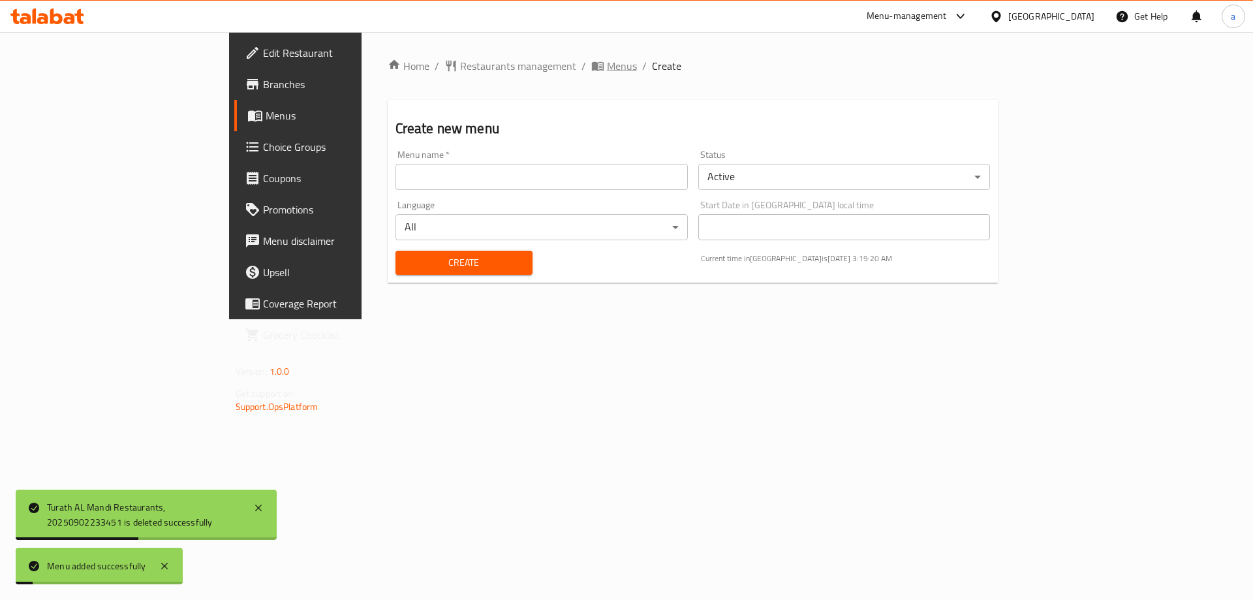
click at [607, 66] on span "Menus" at bounding box center [622, 66] width 30 height 16
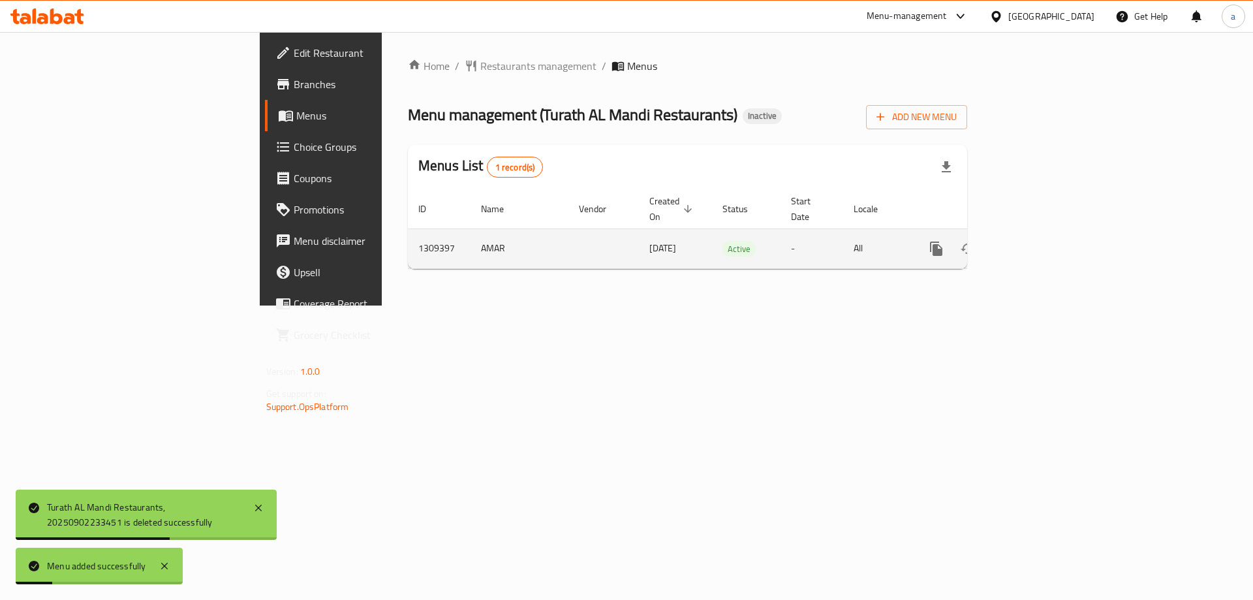
click at [1038, 241] on icon "enhanced table" at bounding box center [1030, 249] width 16 height 16
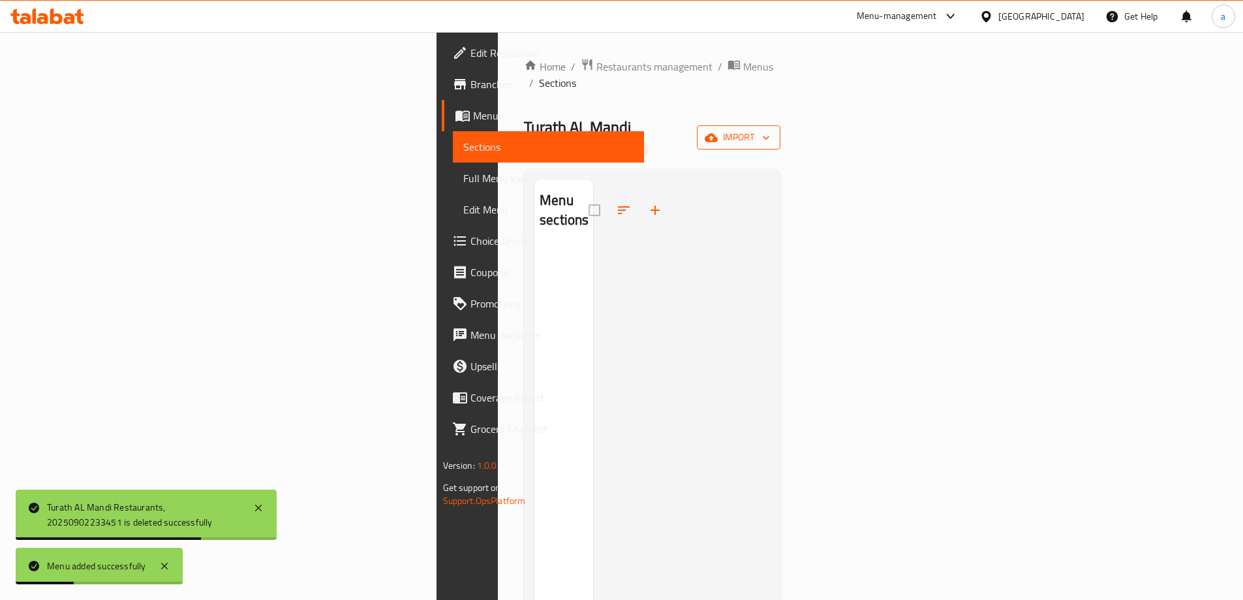
click at [770, 129] on span "import" at bounding box center [738, 137] width 63 height 16
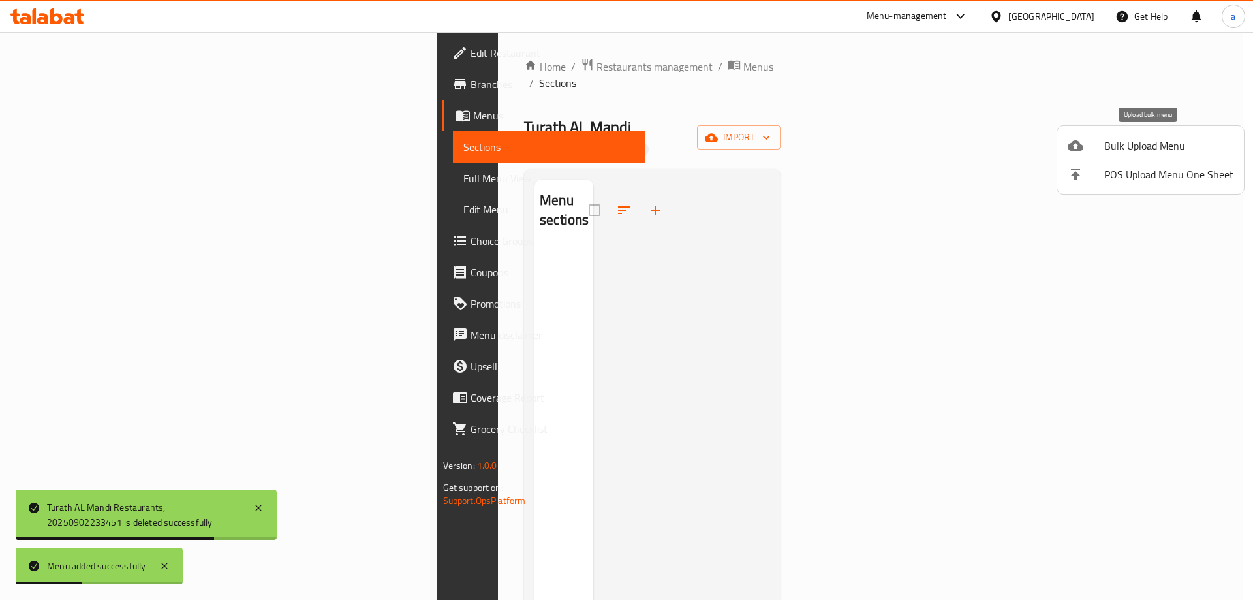
click at [1119, 145] on span "Bulk Upload Menu" at bounding box center [1168, 146] width 129 height 16
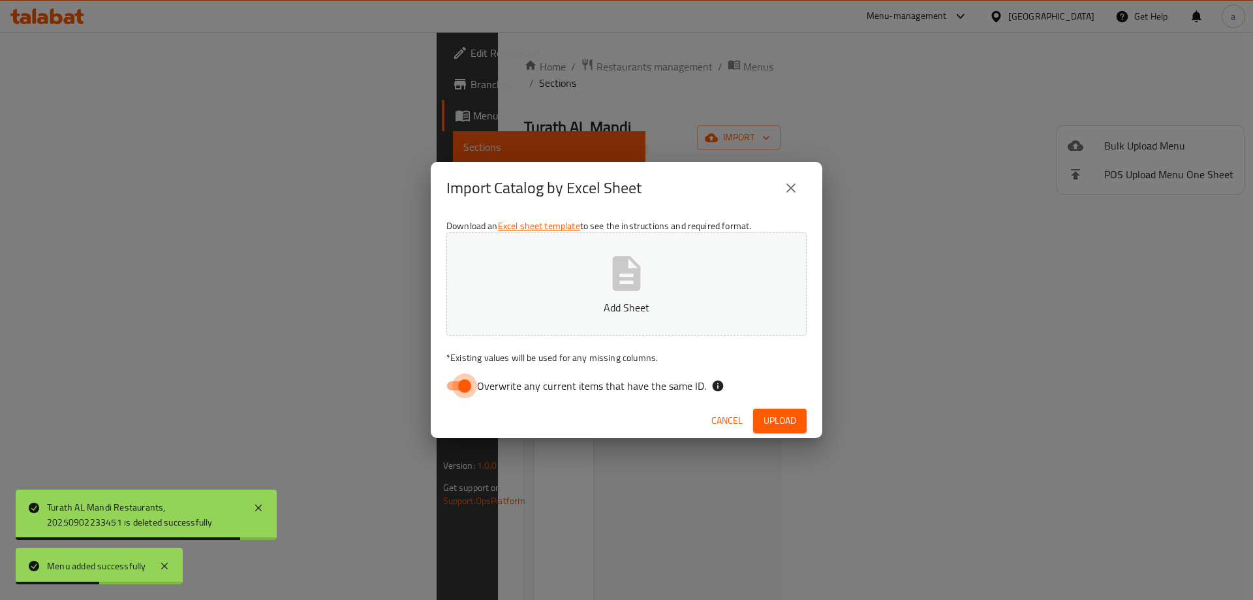
click at [455, 388] on input "Overwrite any current items that have the same ID." at bounding box center [464, 385] width 74 height 25
checkbox input "false"
click at [614, 294] on button "Add Sheet" at bounding box center [626, 283] width 360 height 103
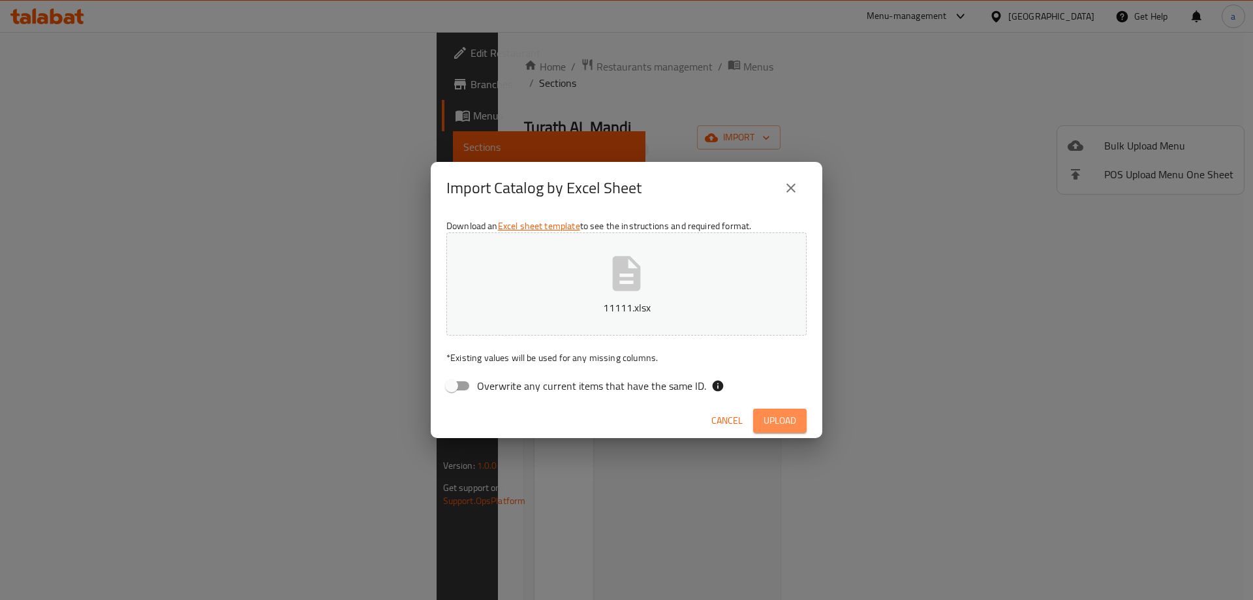
click at [796, 419] on button "Upload" at bounding box center [779, 420] width 53 height 24
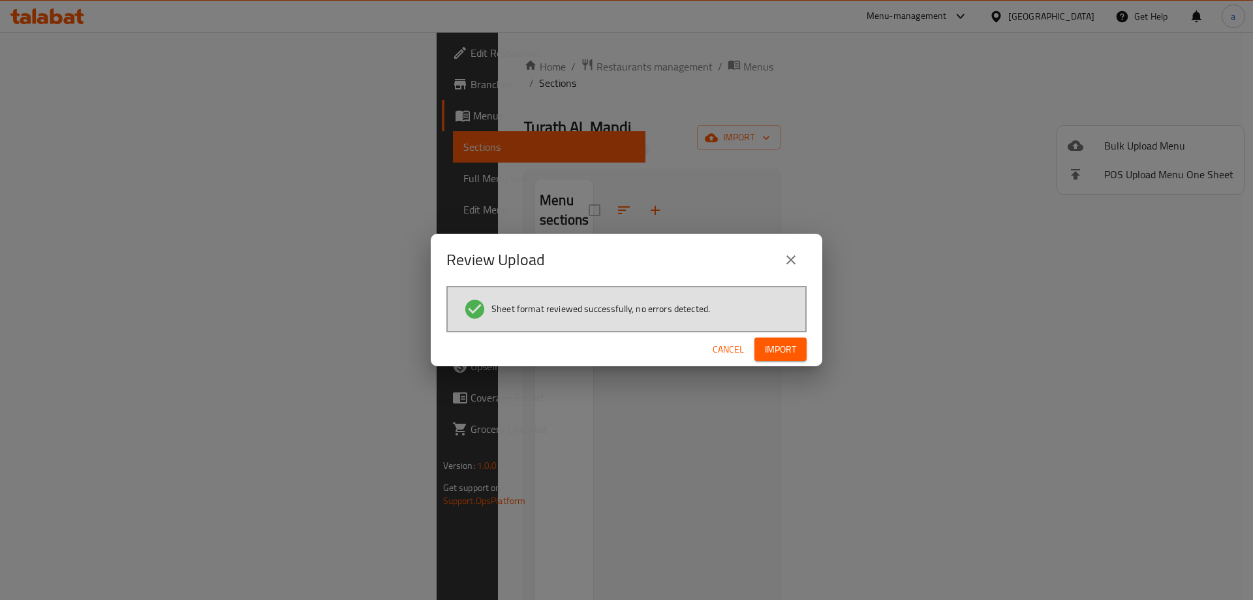
click at [784, 344] on span "Import" at bounding box center [780, 349] width 31 height 16
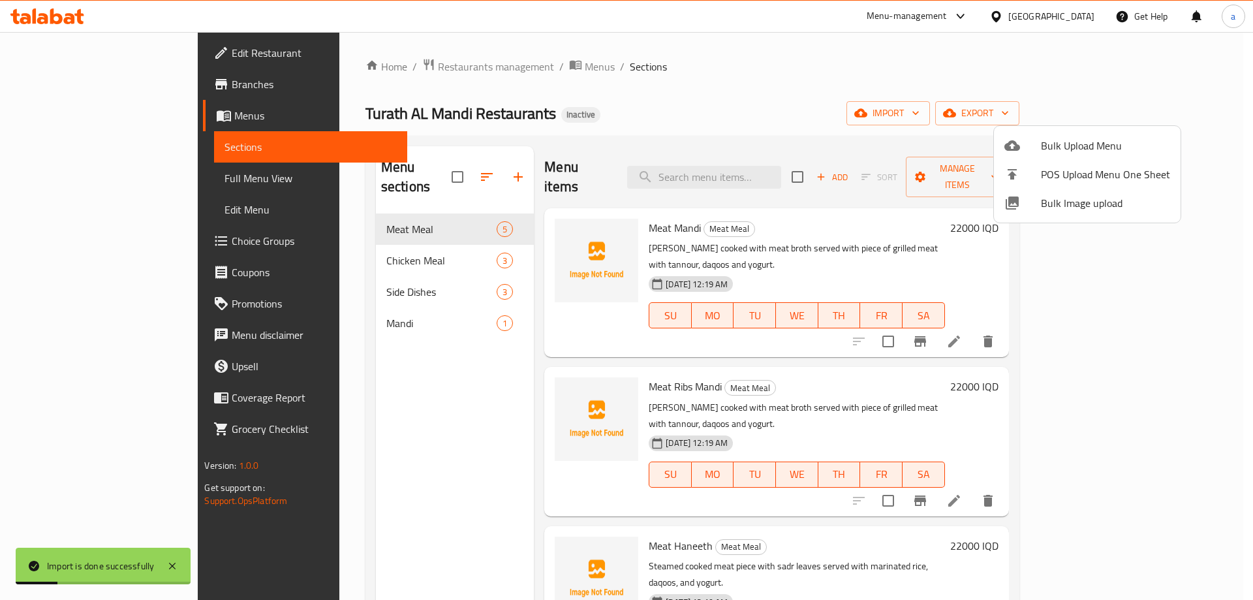
click at [382, 376] on div at bounding box center [626, 300] width 1253 height 600
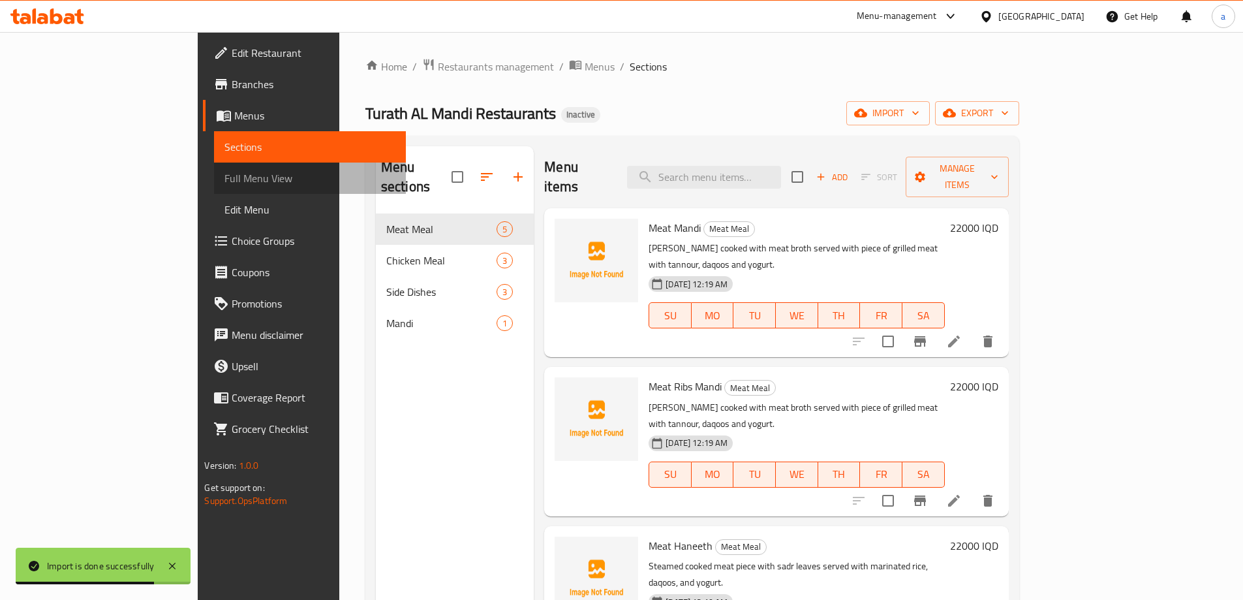
click at [224, 178] on span "Full Menu View" at bounding box center [309, 178] width 170 height 16
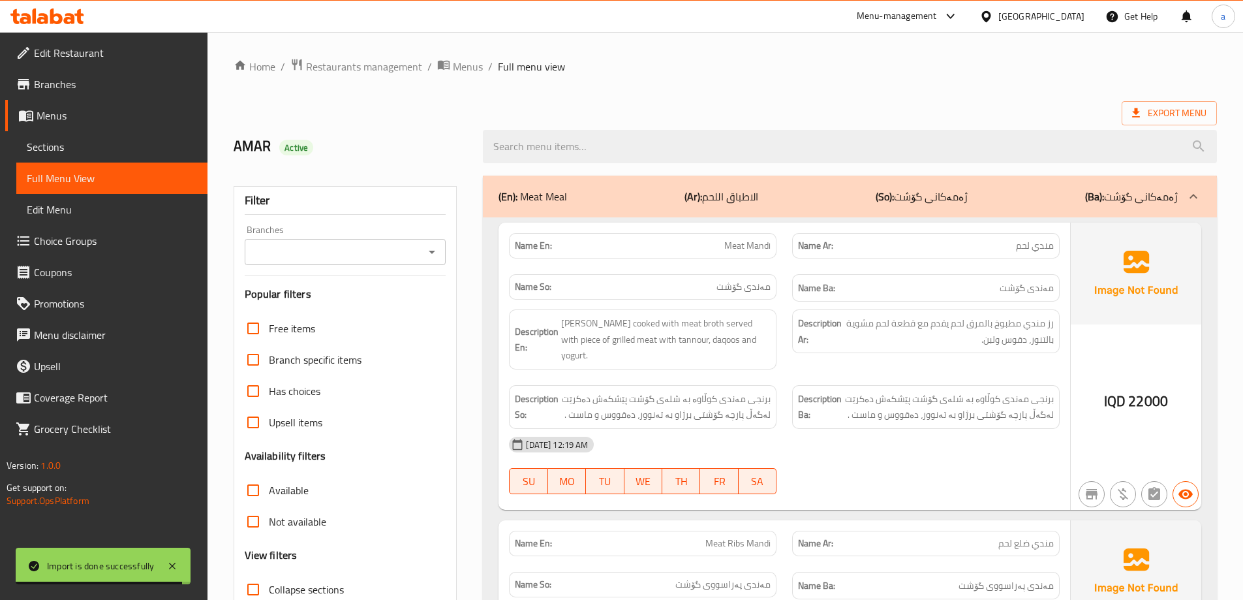
click at [436, 252] on icon "Open" at bounding box center [432, 252] width 16 height 16
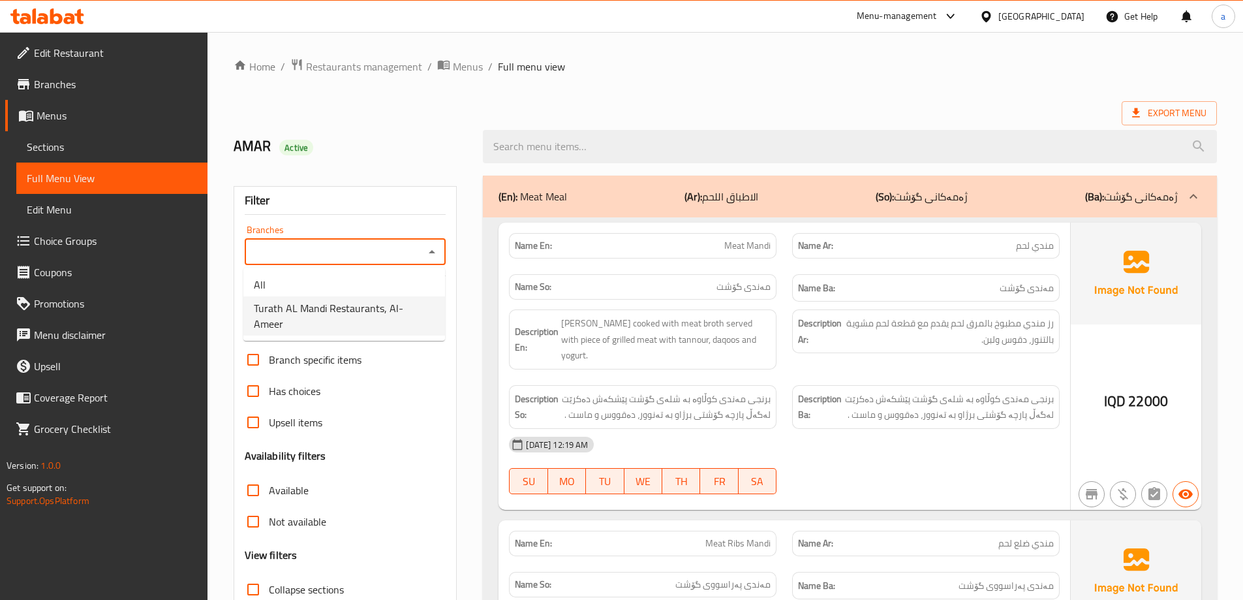
click at [389, 305] on span "Turath AL Mandi Restaurants, Al- Ameer" at bounding box center [344, 315] width 181 height 31
type input "Turath AL Mandi Restaurants, Al- Ameer"
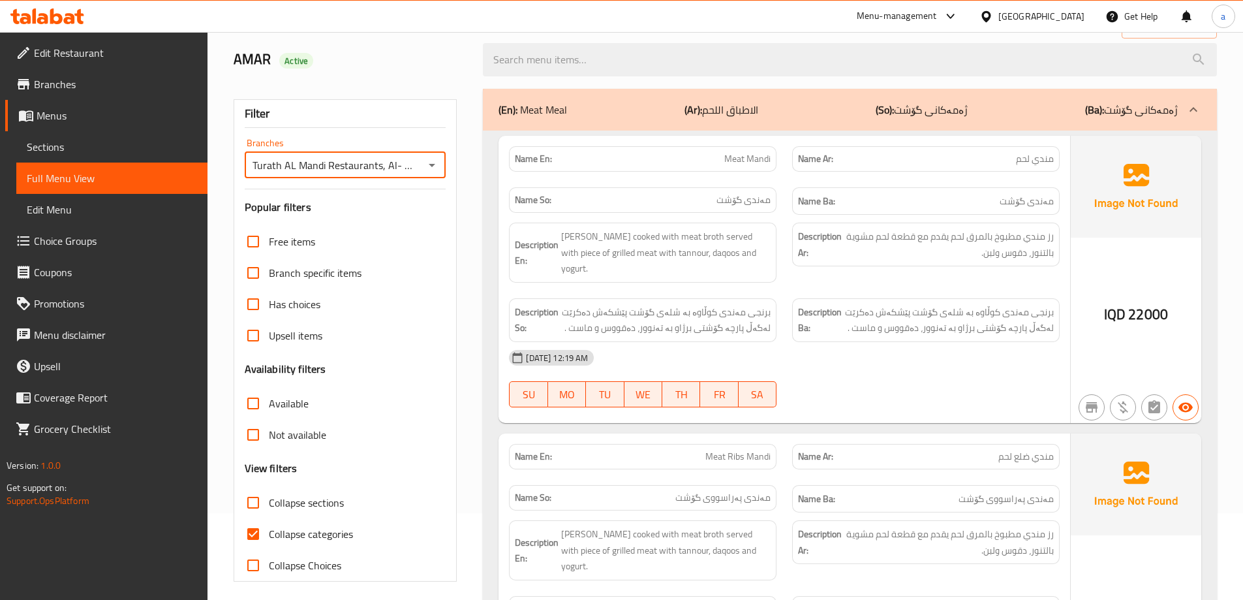
scroll to position [174, 0]
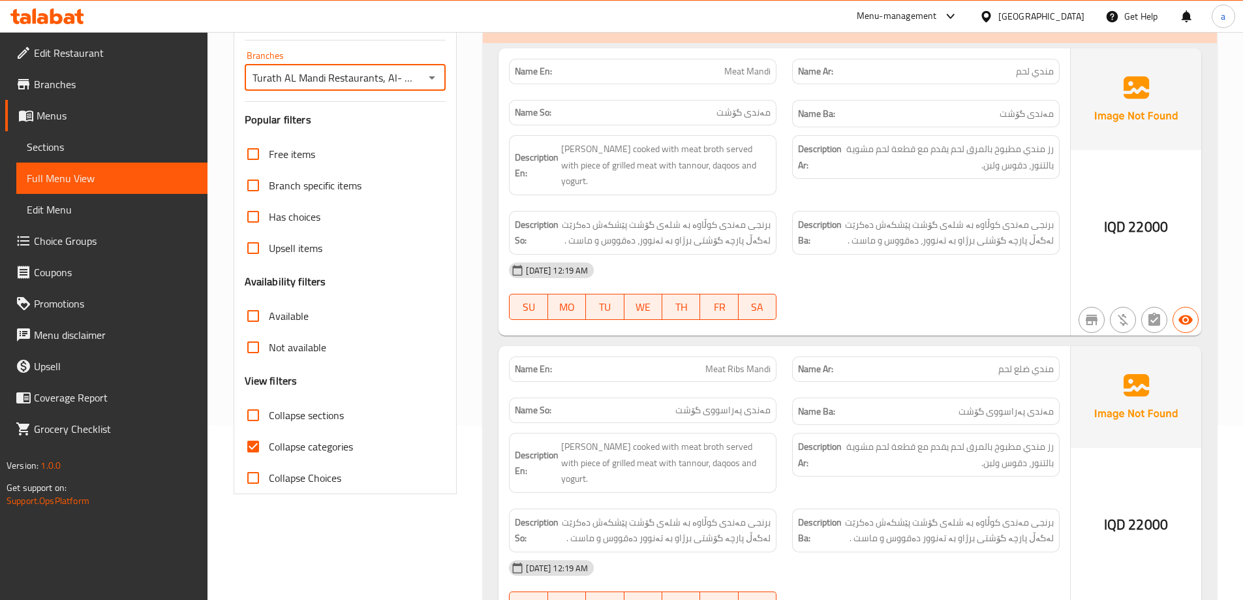
click at [261, 435] on input "Collapse categories" at bounding box center [252, 446] width 31 height 31
checkbox input "false"
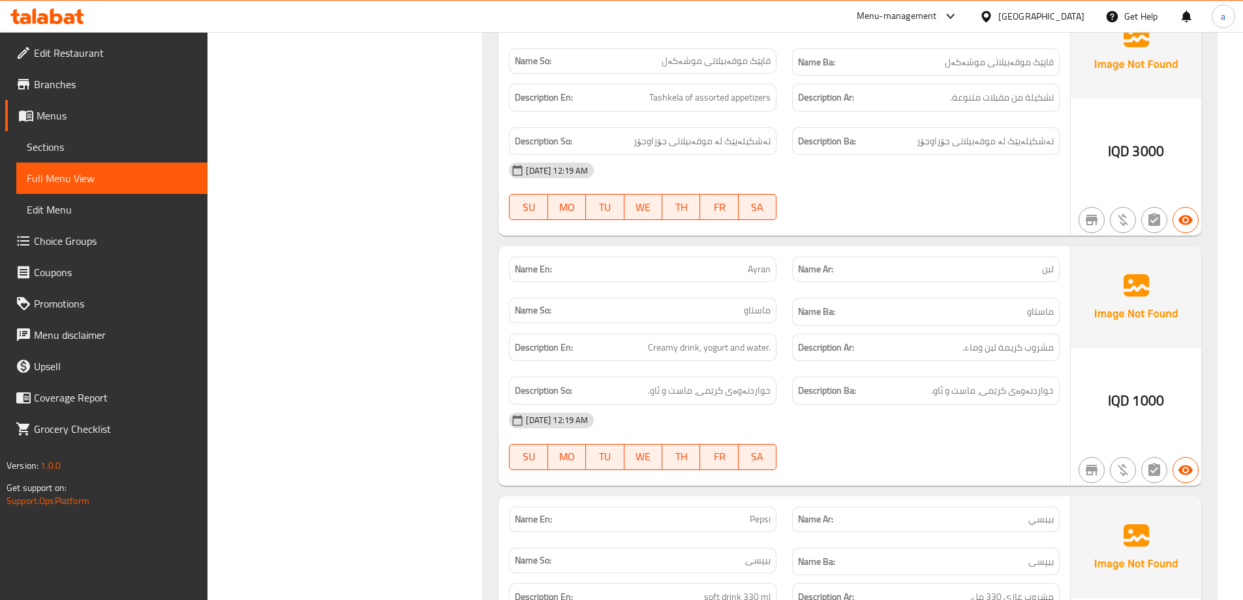
scroll to position [3234, 0]
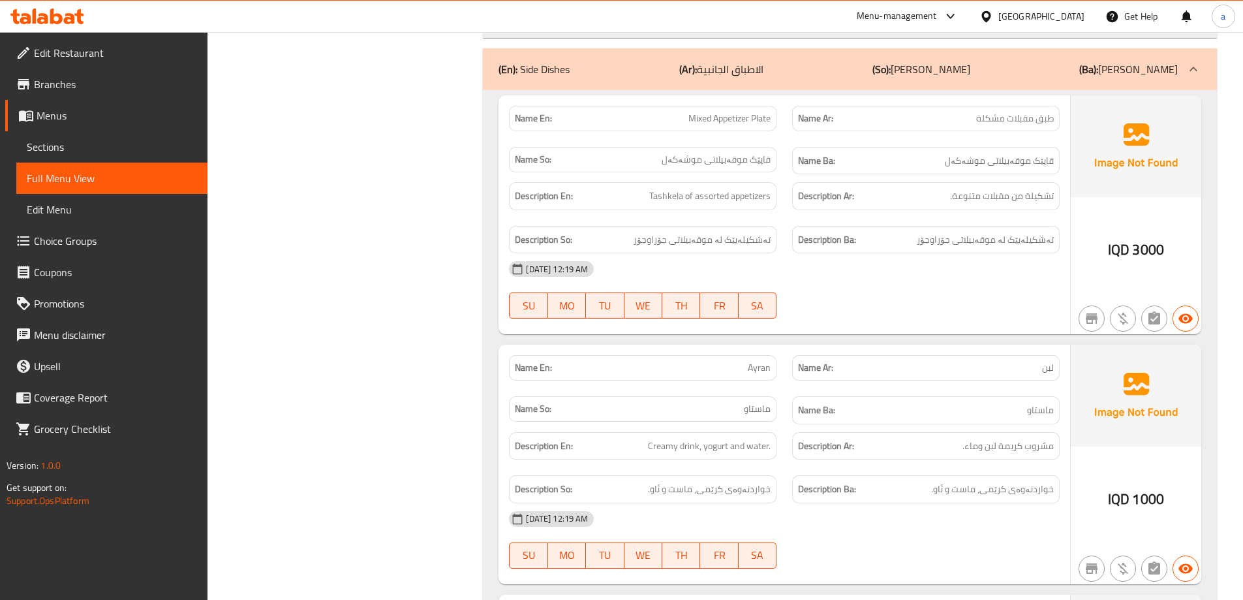
click at [136, 155] on link "Sections" at bounding box center [111, 146] width 191 height 31
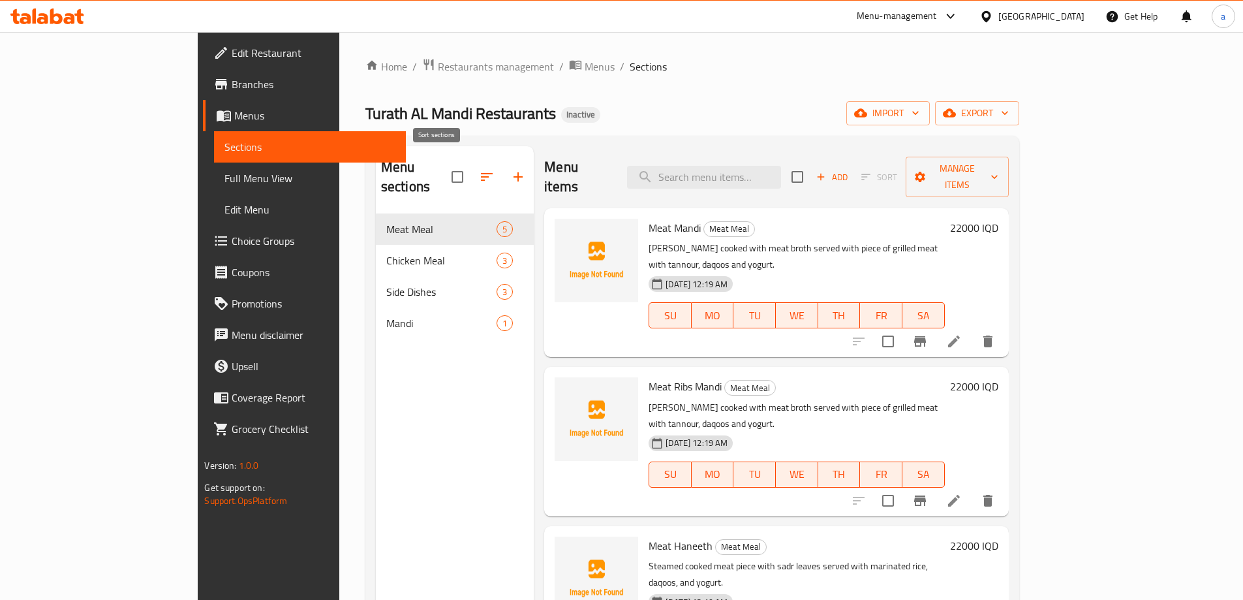
click at [479, 169] on icon "button" at bounding box center [487, 177] width 16 height 16
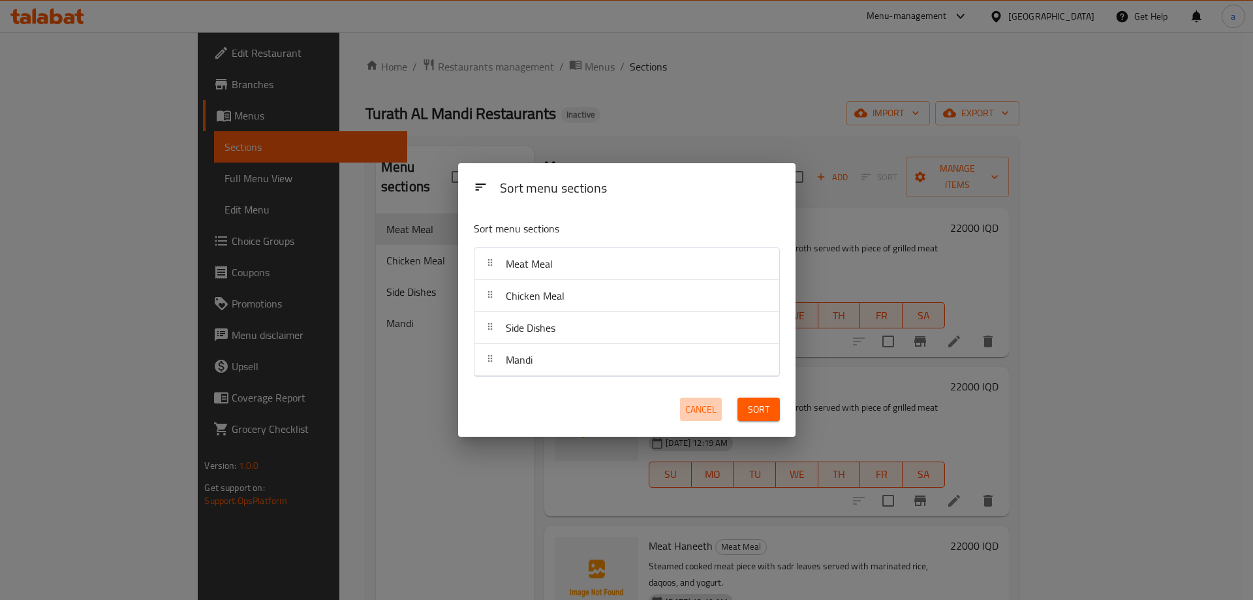
click at [710, 417] on span "Cancel" at bounding box center [700, 409] width 31 height 16
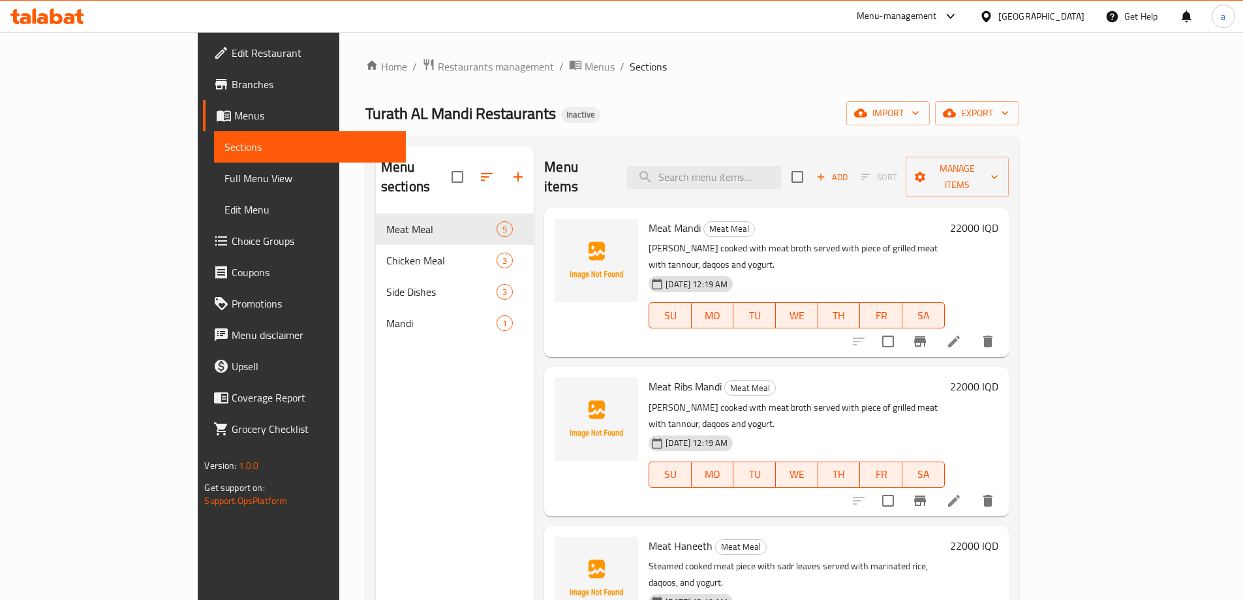
click at [224, 181] on span "Full Menu View" at bounding box center [309, 178] width 170 height 16
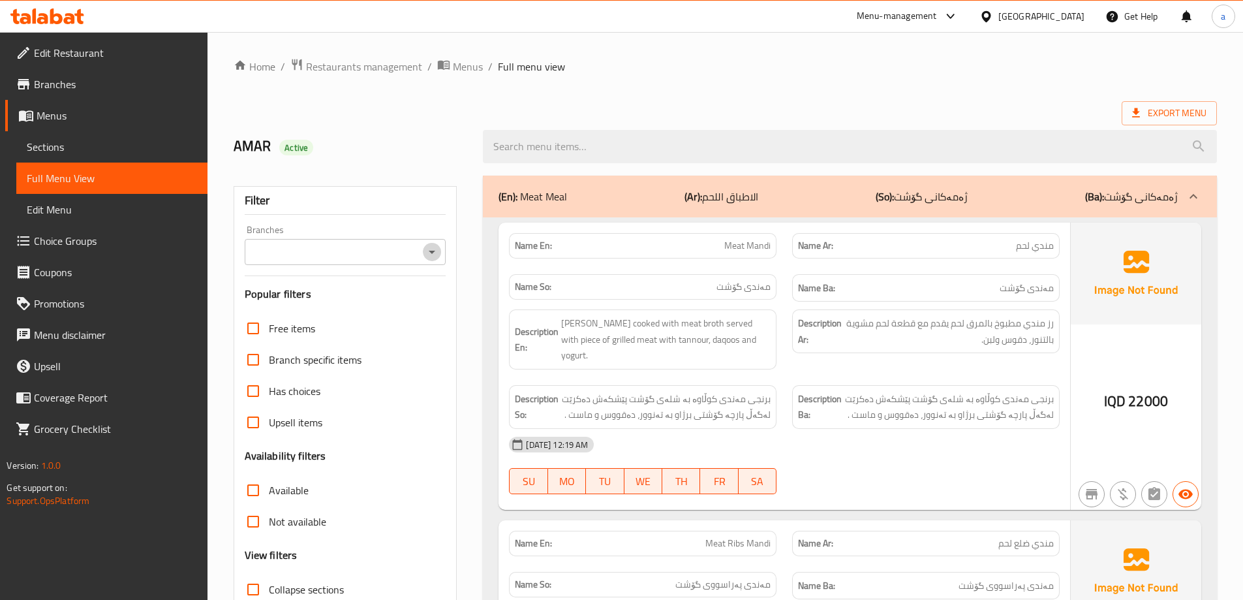
click at [438, 258] on icon "Open" at bounding box center [432, 252] width 16 height 16
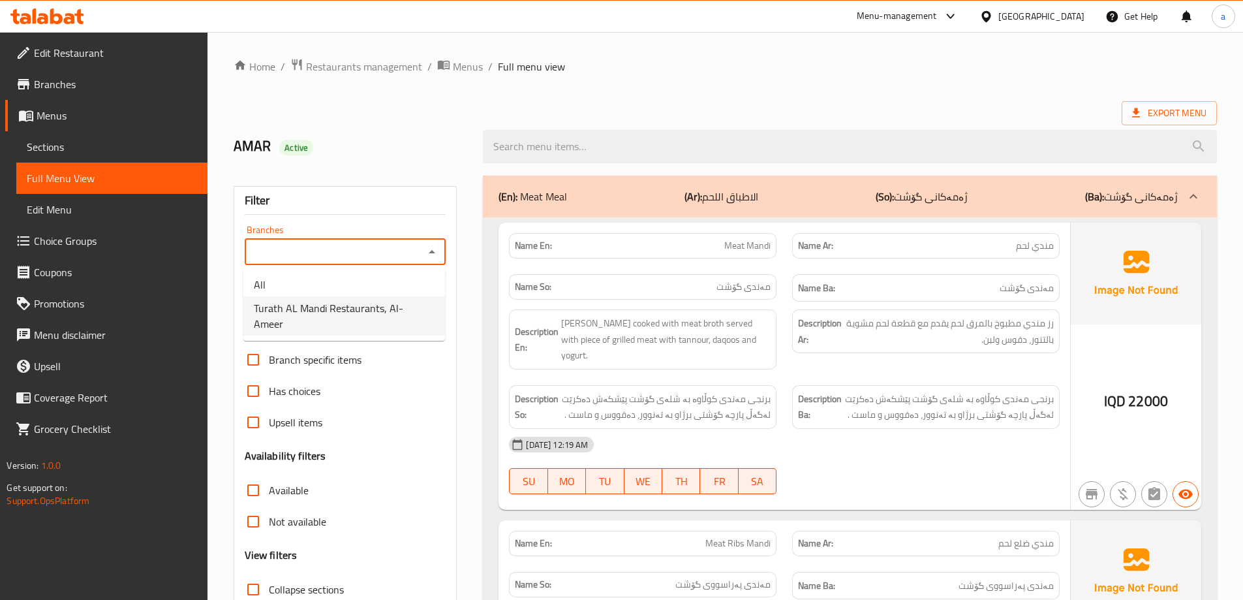
click at [397, 306] on span "Turath AL Mandi Restaurants, Al- Ameer" at bounding box center [344, 315] width 181 height 31
type input "Turath AL Mandi Restaurants, Al- Ameer"
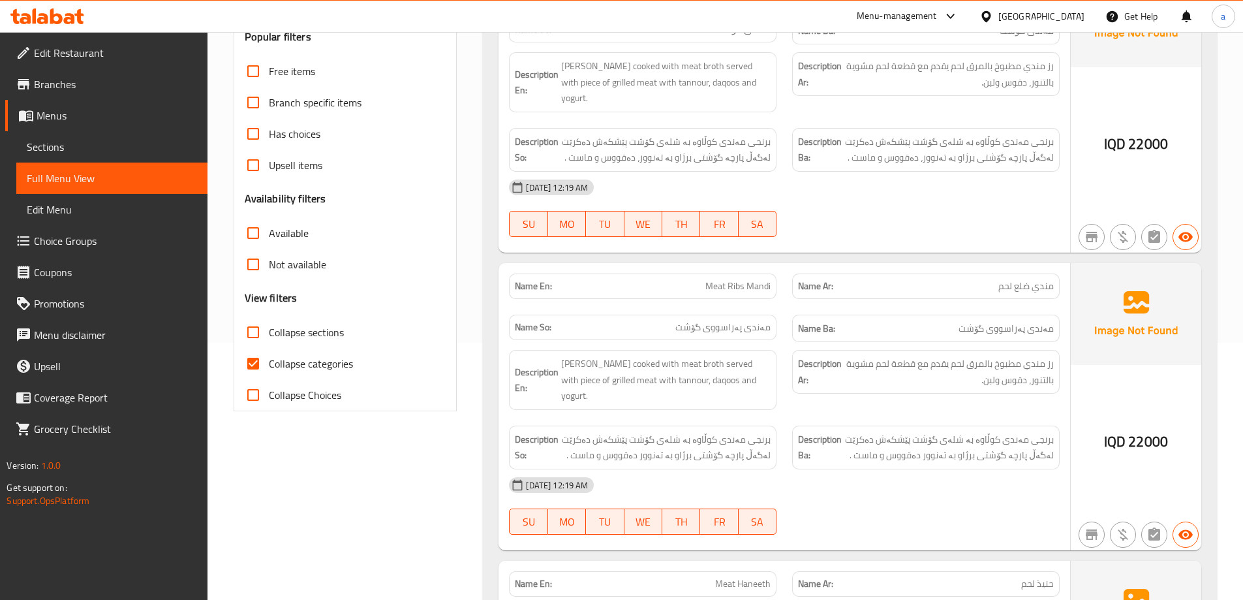
scroll to position [261, 0]
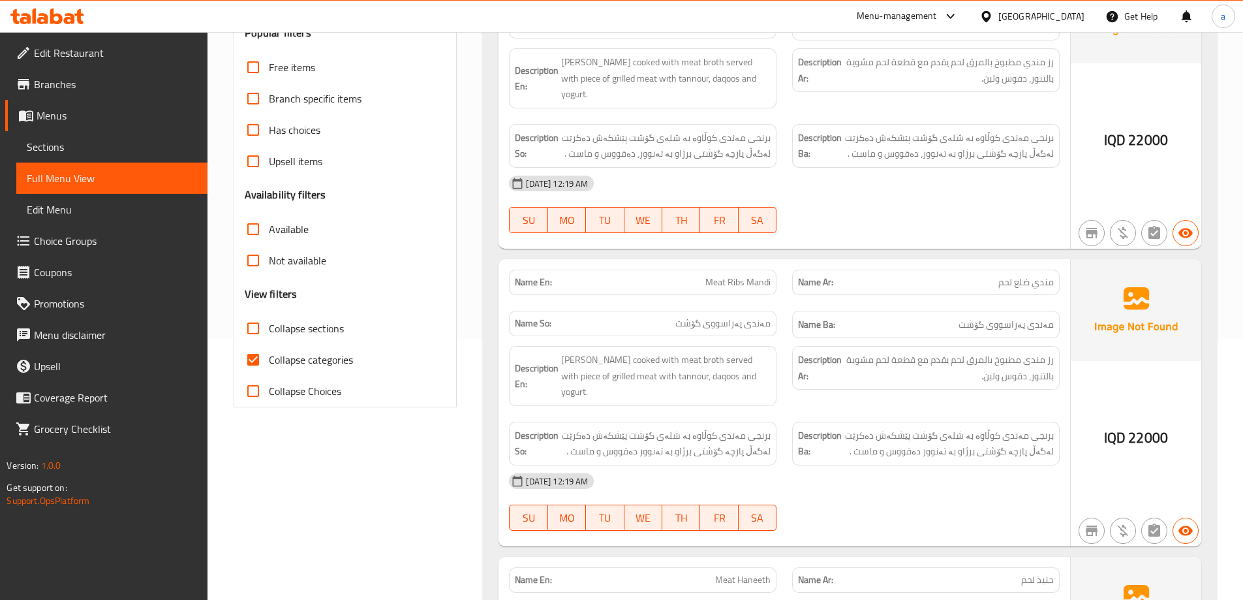
click at [258, 359] on input "Collapse categories" at bounding box center [252, 359] width 31 height 31
checkbox input "false"
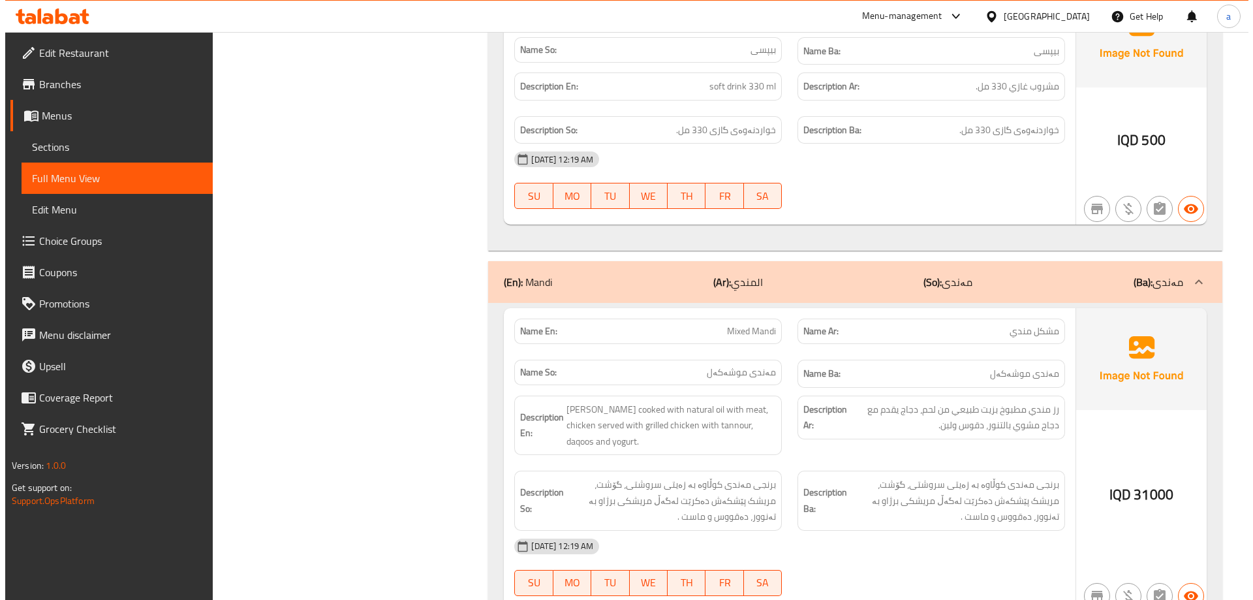
scroll to position [0, 0]
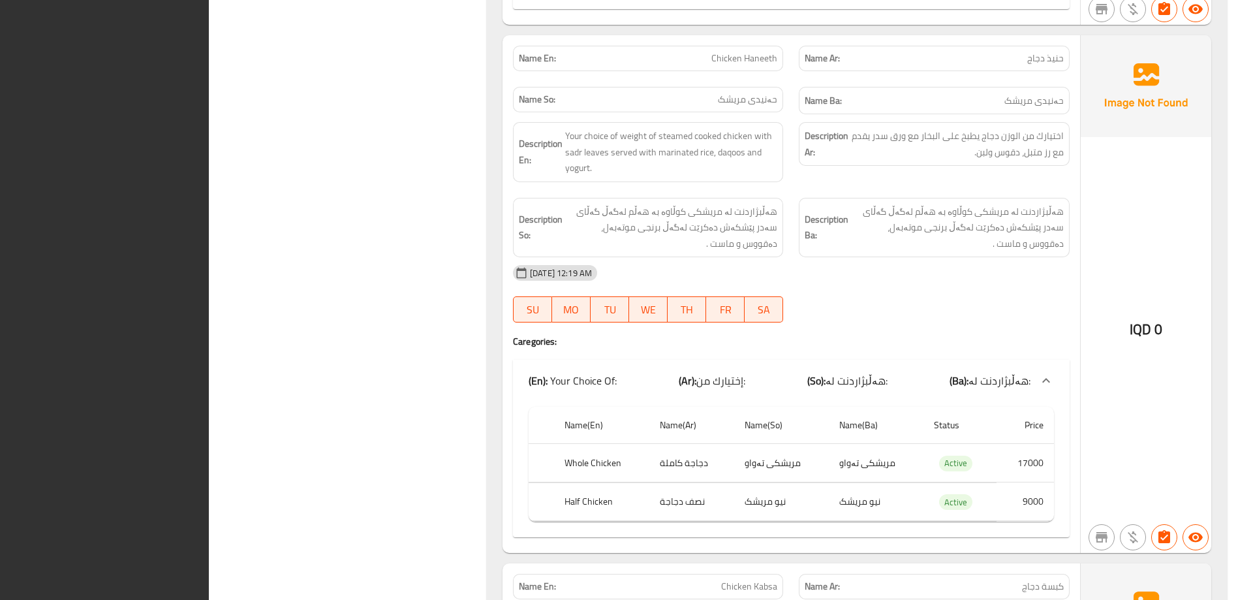
drag, startPoint x: 447, startPoint y: 210, endPoint x: 429, endPoint y: 104, distance: 107.8
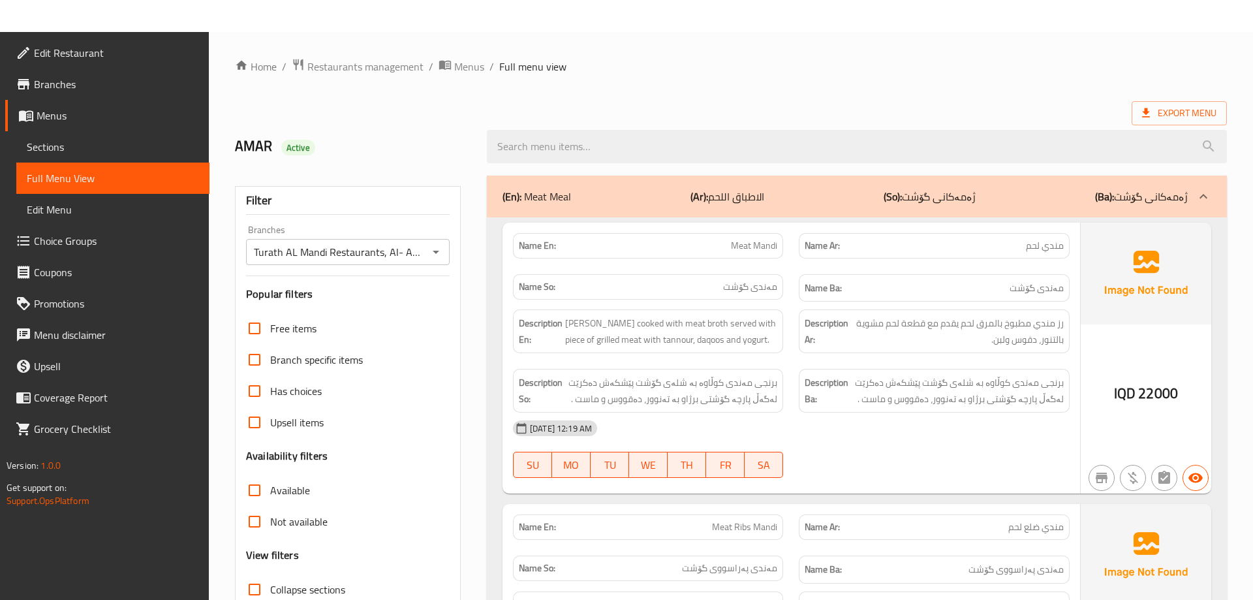
click at [87, 142] on span "Sections" at bounding box center [113, 147] width 172 height 16
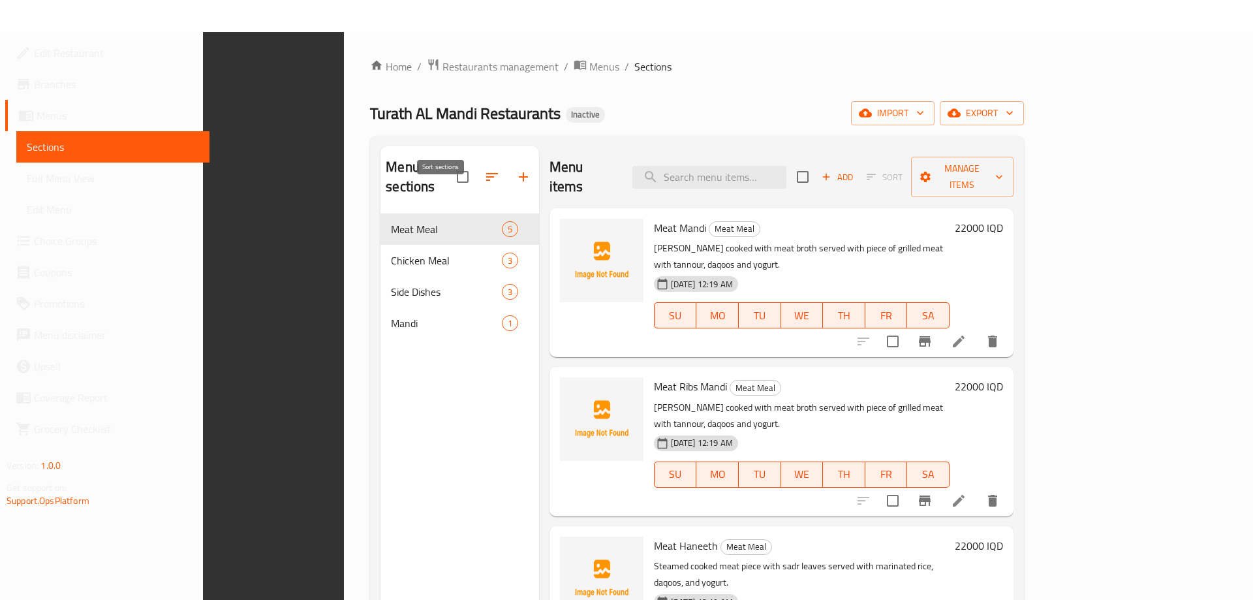
click at [484, 169] on icon "button" at bounding box center [492, 177] width 16 height 16
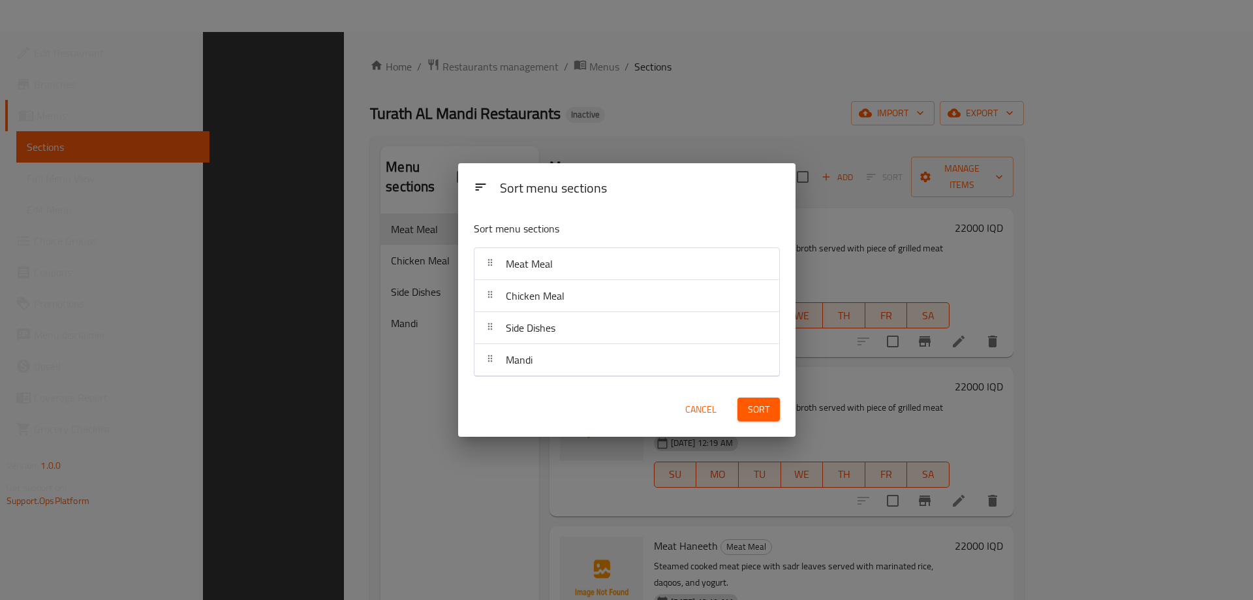
click at [562, 284] on div "Chicken Meal" at bounding box center [534, 295] width 69 height 31
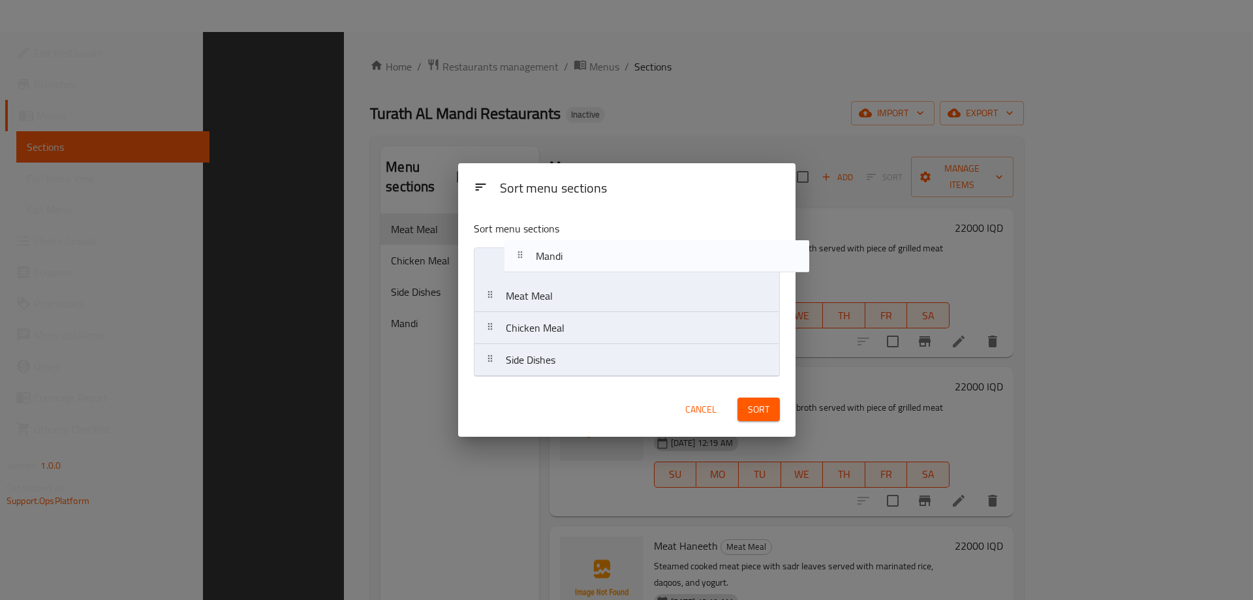
drag, startPoint x: 524, startPoint y: 363, endPoint x: 557, endPoint y: 251, distance: 117.7
click at [557, 251] on nav "Meat Meal Chicken Meal Side Dishes Mandi" at bounding box center [627, 311] width 306 height 129
click at [759, 405] on span "Sort" at bounding box center [759, 409] width 22 height 16
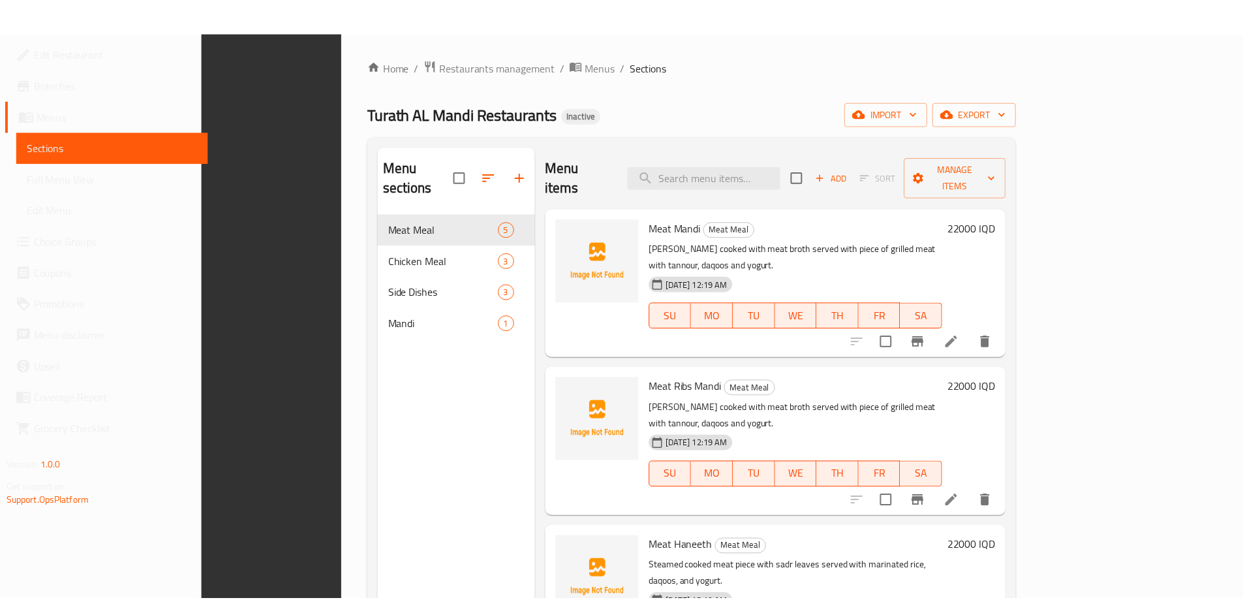
scroll to position [183, 0]
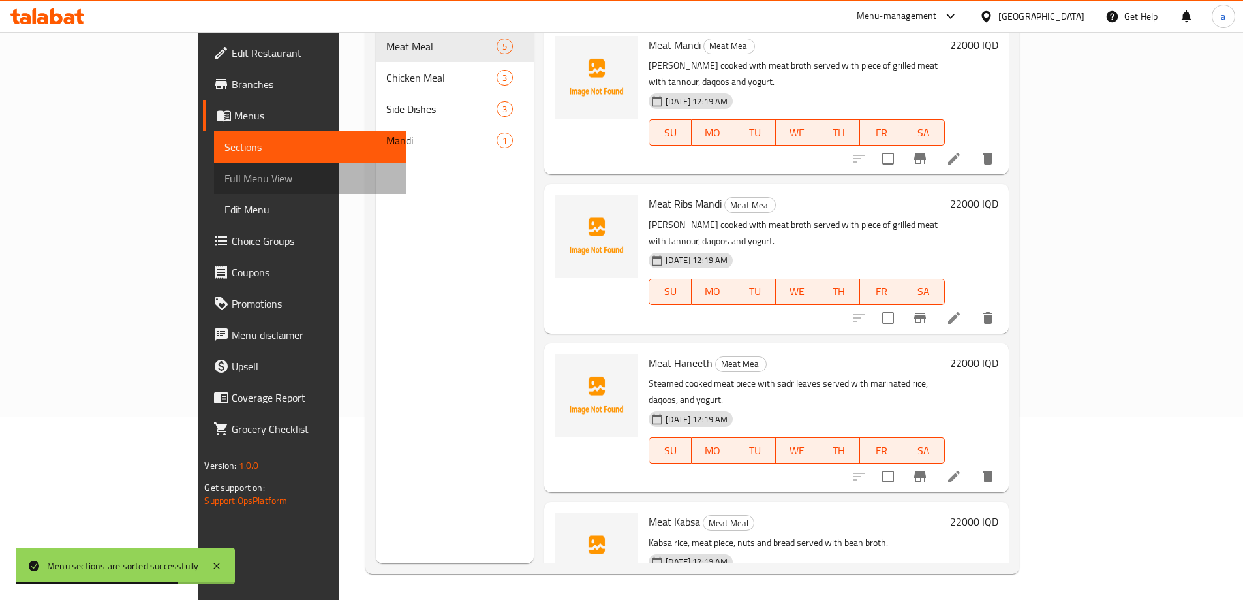
click at [224, 182] on span "Full Menu View" at bounding box center [309, 178] width 170 height 16
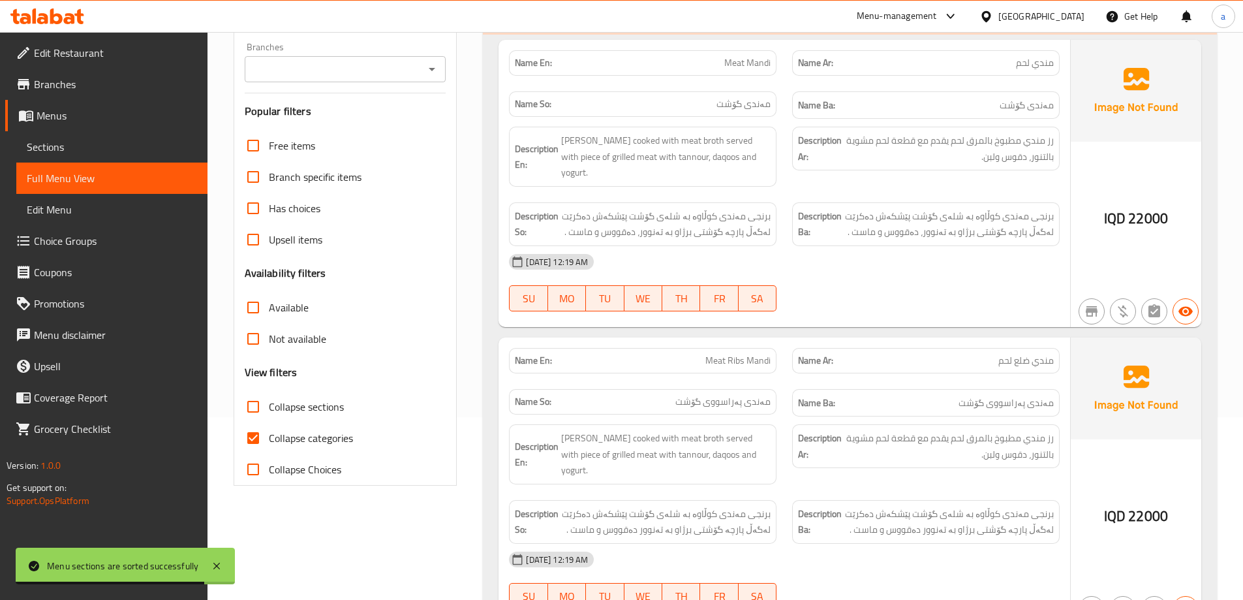
click at [58, 149] on span "Sections" at bounding box center [112, 147] width 170 height 16
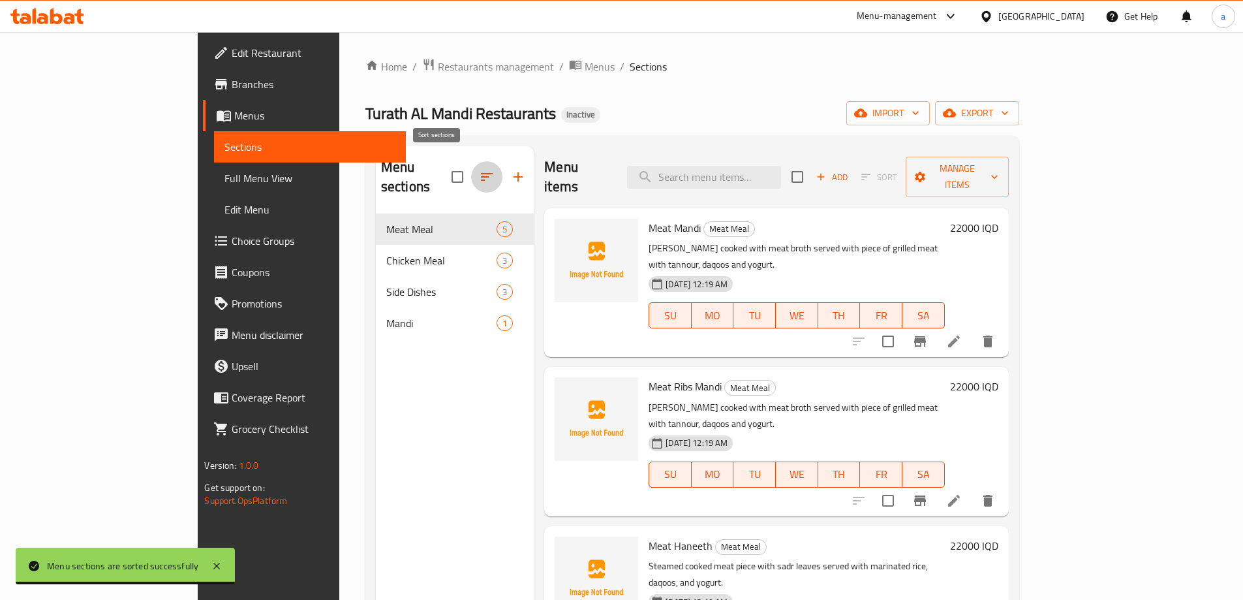
click at [481, 173] on icon "button" at bounding box center [487, 177] width 12 height 8
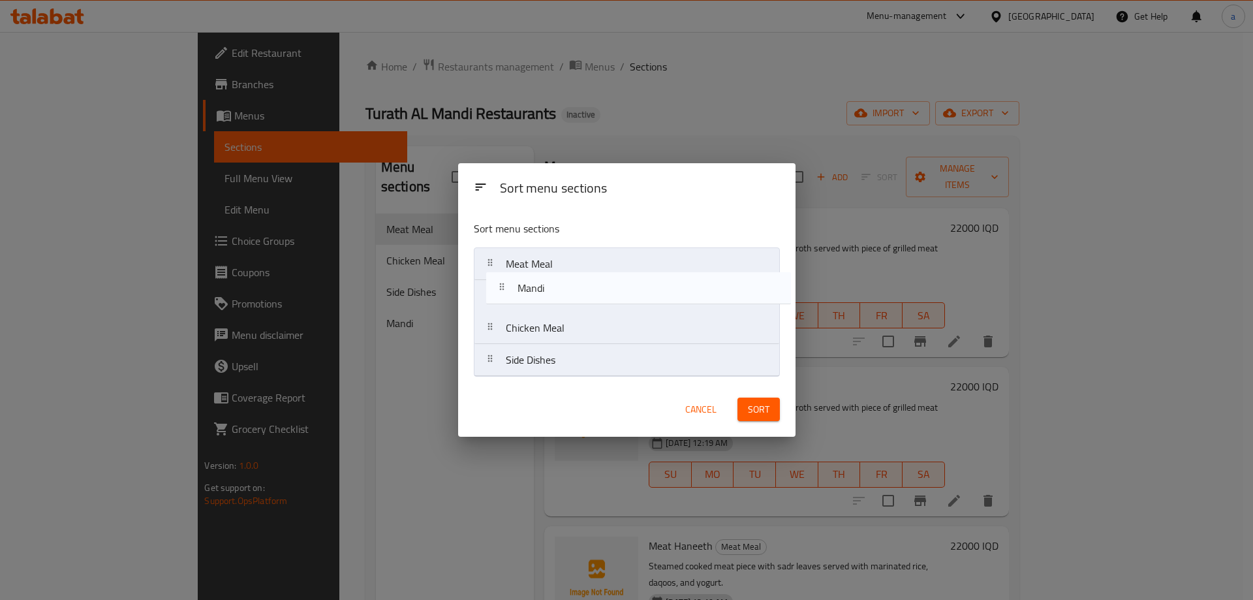
drag, startPoint x: 537, startPoint y: 363, endPoint x: 548, endPoint y: 268, distance: 95.2
click at [548, 273] on nav "Meat Meal Chicken Meal Side Dishes Mandi" at bounding box center [627, 311] width 306 height 129
click at [537, 264] on nav "Meat Meal Mandi Chicken Meal Side Dishes" at bounding box center [627, 311] width 306 height 129
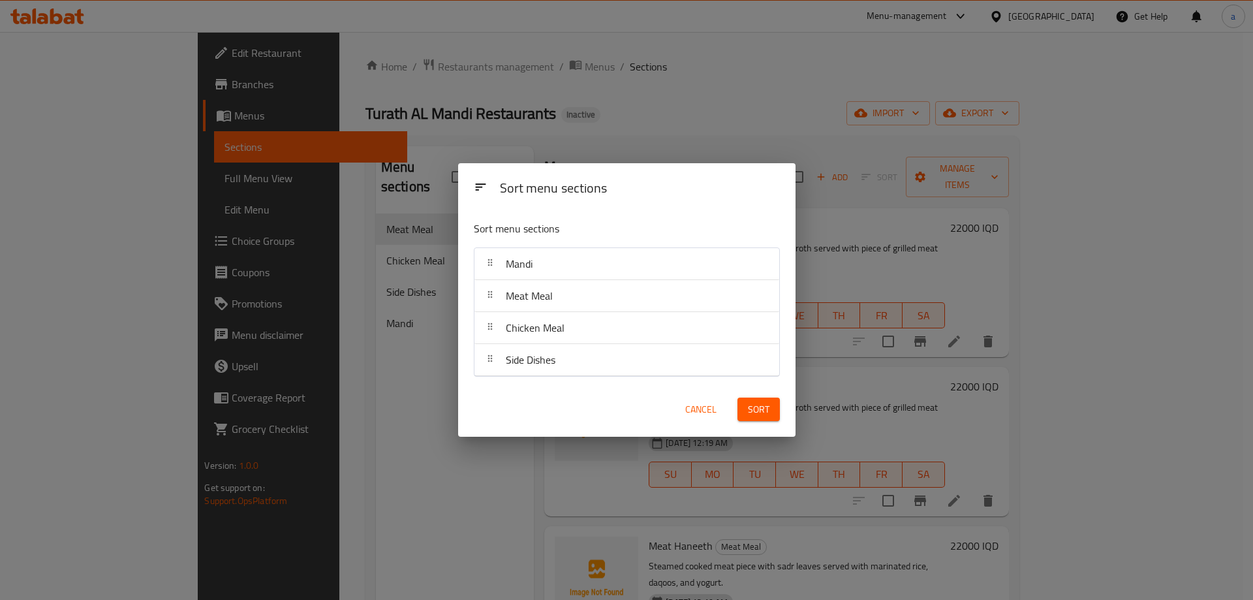
click at [756, 408] on span "Sort" at bounding box center [759, 409] width 22 height 16
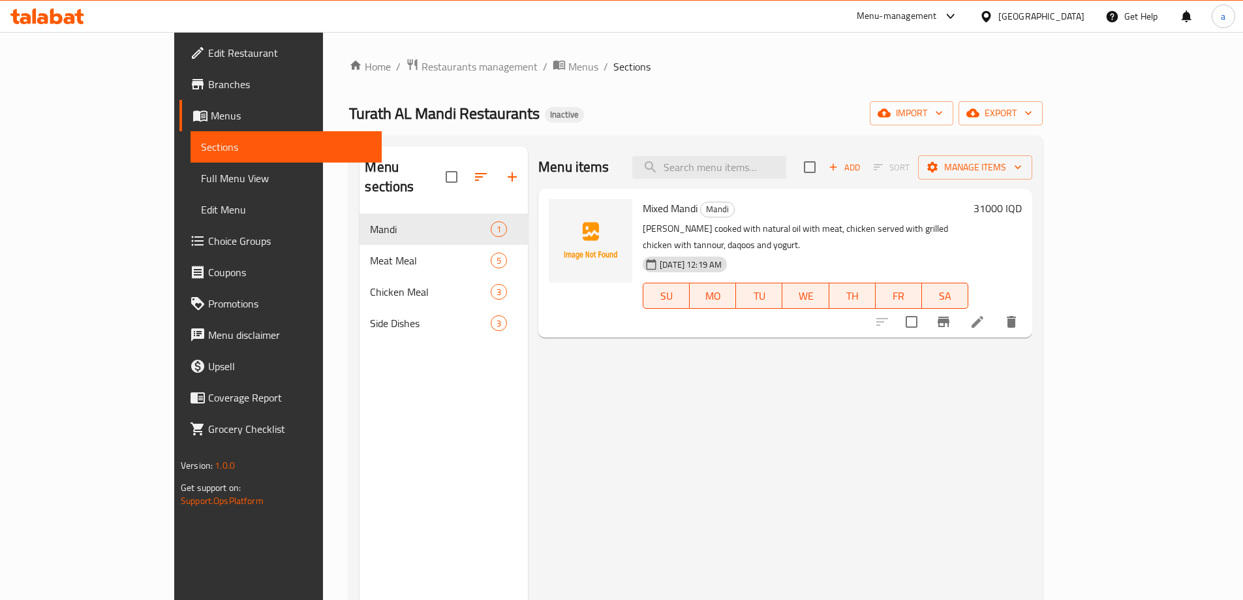
click at [190, 166] on link "Full Menu View" at bounding box center [285, 177] width 191 height 31
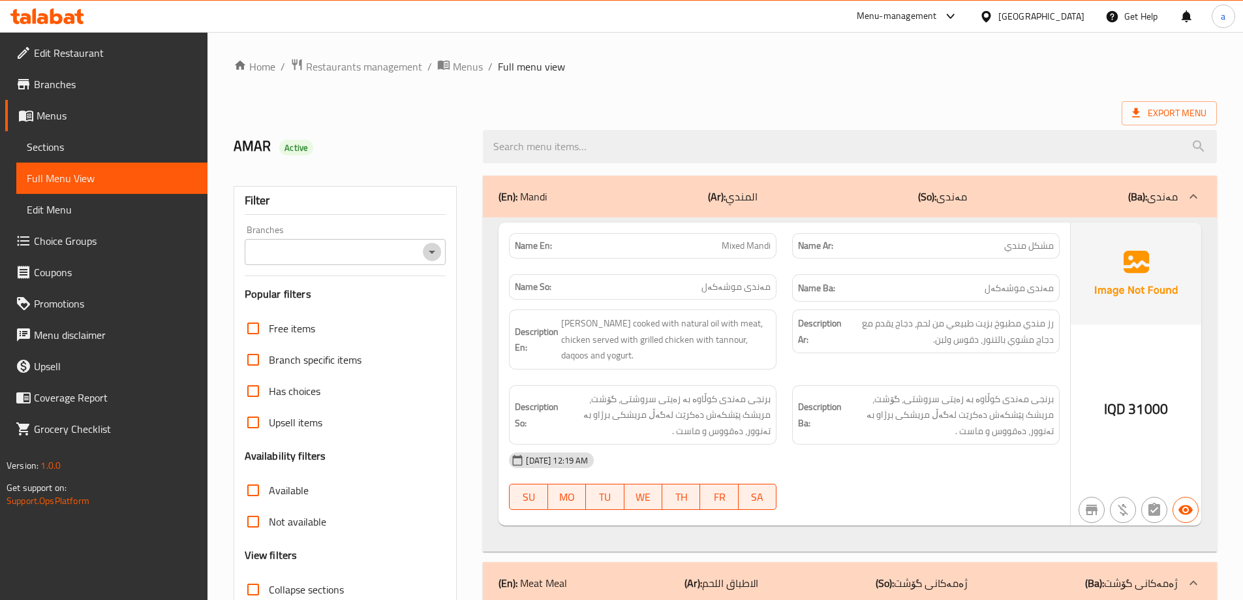
click at [434, 252] on icon "Open" at bounding box center [432, 252] width 16 height 16
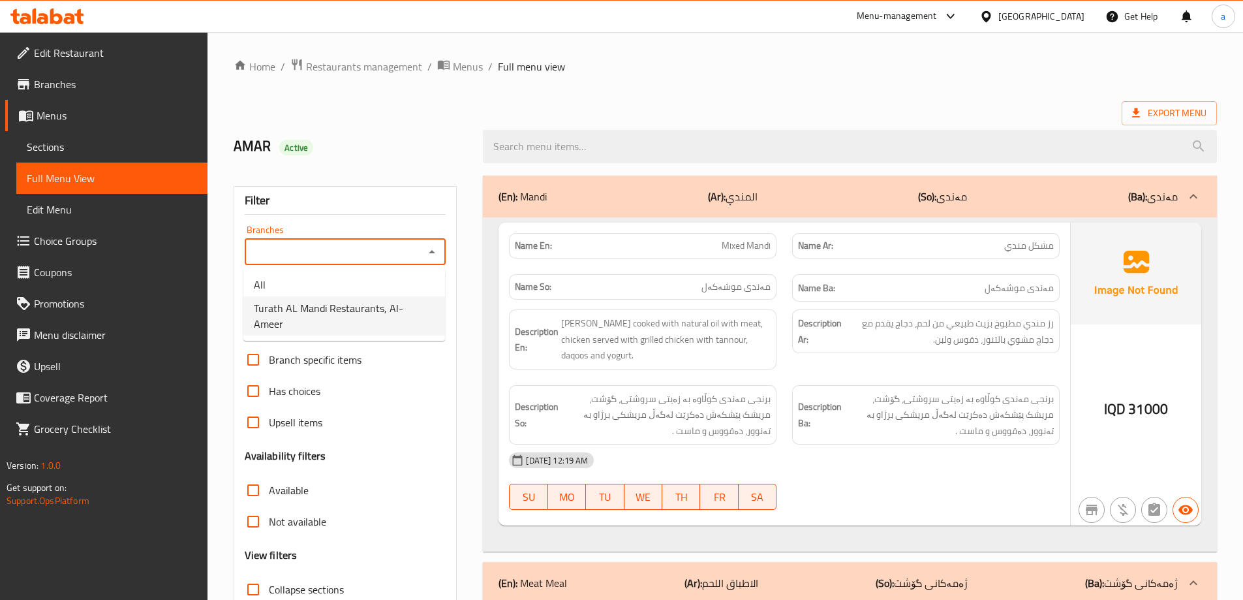
click at [358, 320] on ul "All Turath AL Mandi Restaurants, Al- Ameer" at bounding box center [344, 303] width 202 height 73
click at [361, 314] on span "Turath AL Mandi Restaurants, Al- Ameer" at bounding box center [344, 315] width 181 height 31
type input "Turath AL Mandi Restaurants, Al- Ameer"
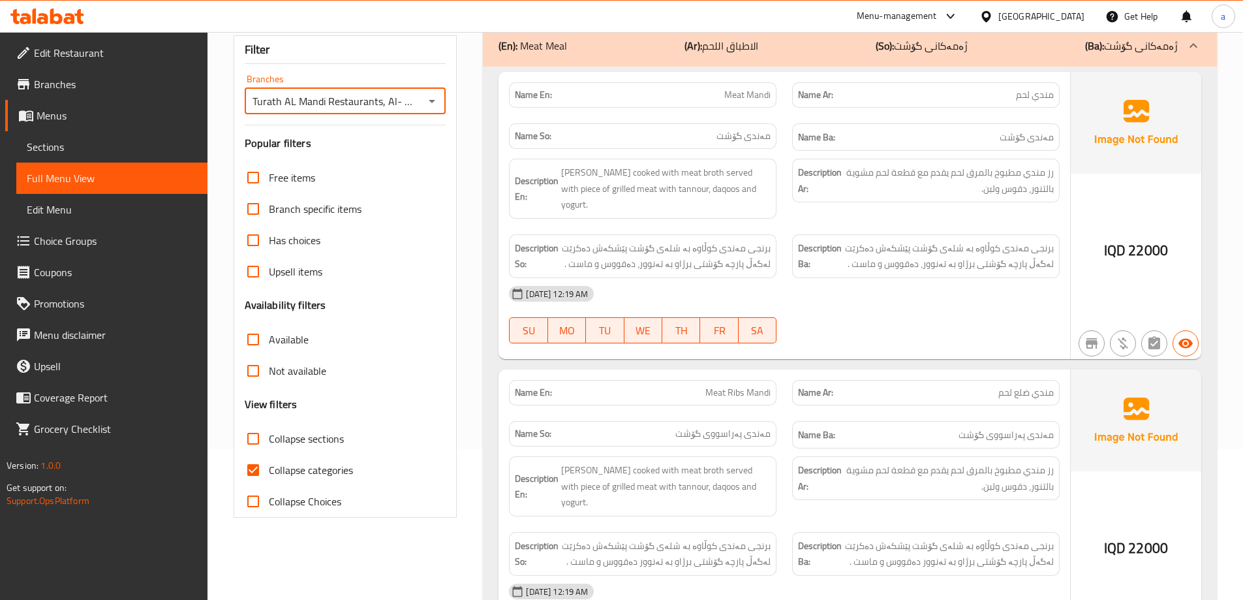
scroll to position [174, 0]
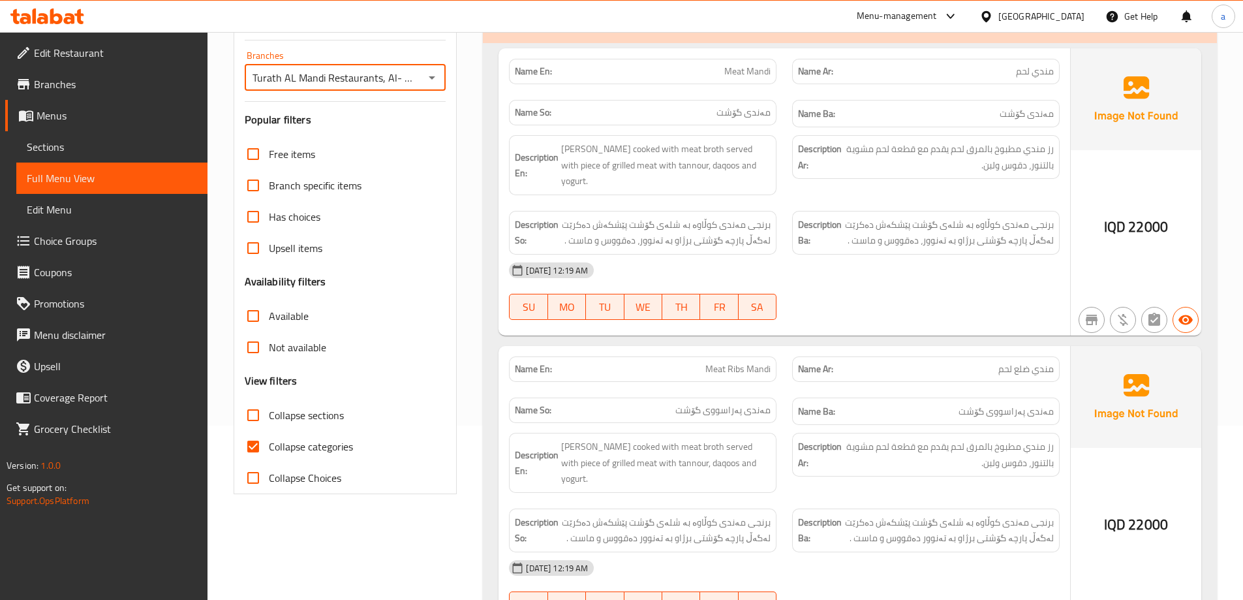
click at [267, 442] on input "Collapse categories" at bounding box center [252, 446] width 31 height 31
checkbox input "false"
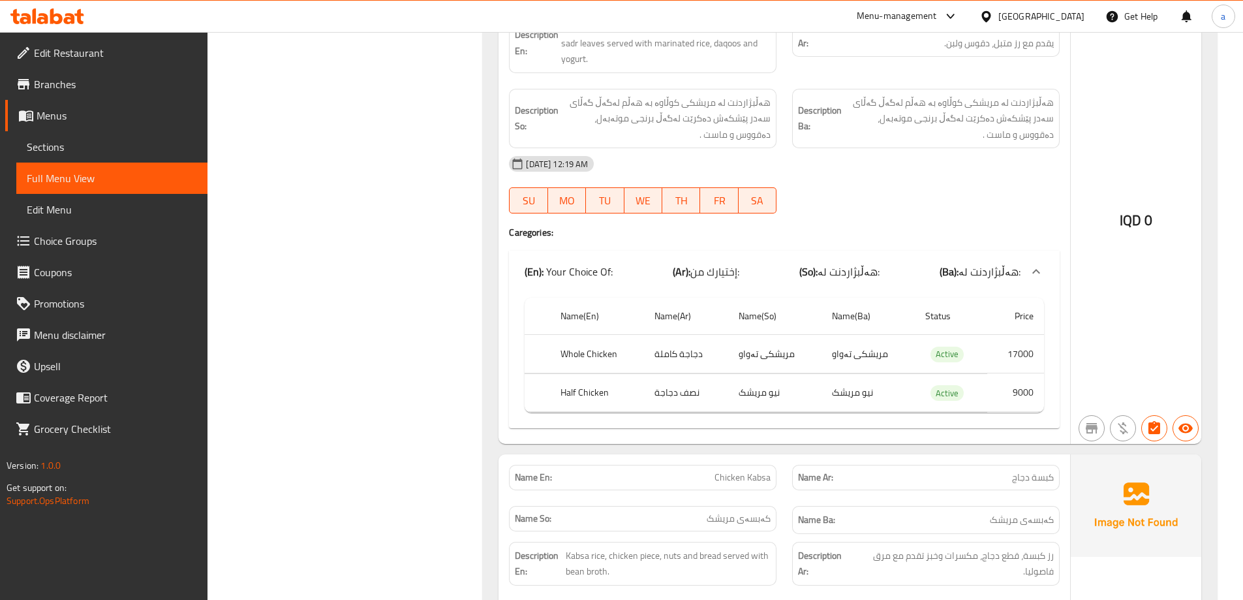
scroll to position [3842, 0]
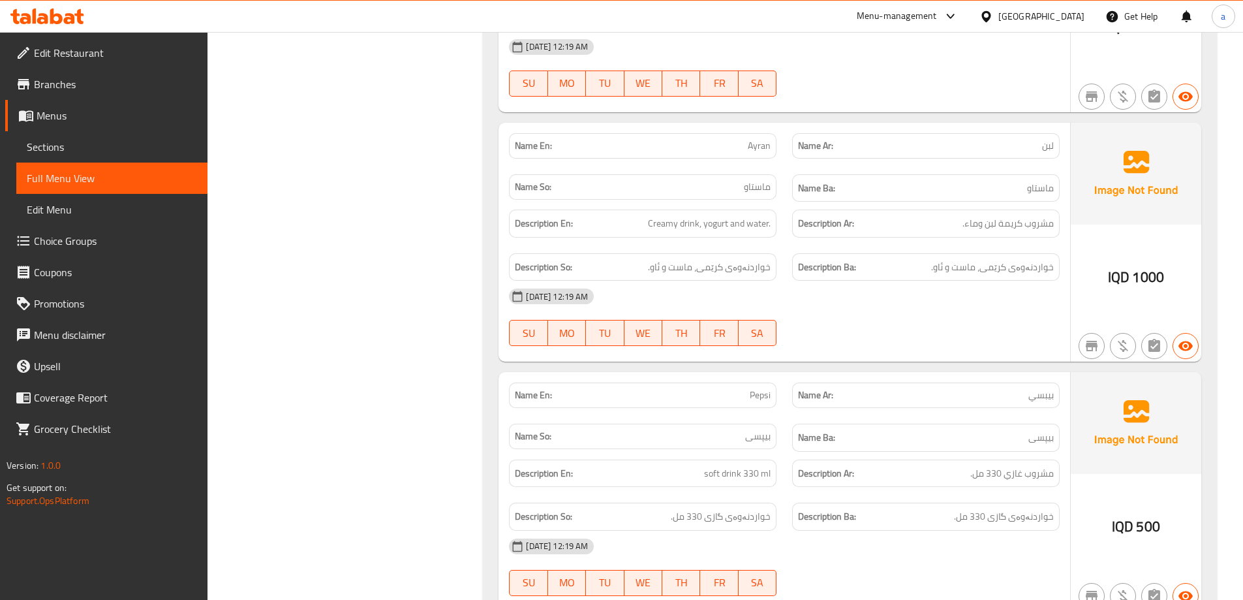
click at [74, 157] on link "Sections" at bounding box center [111, 146] width 191 height 31
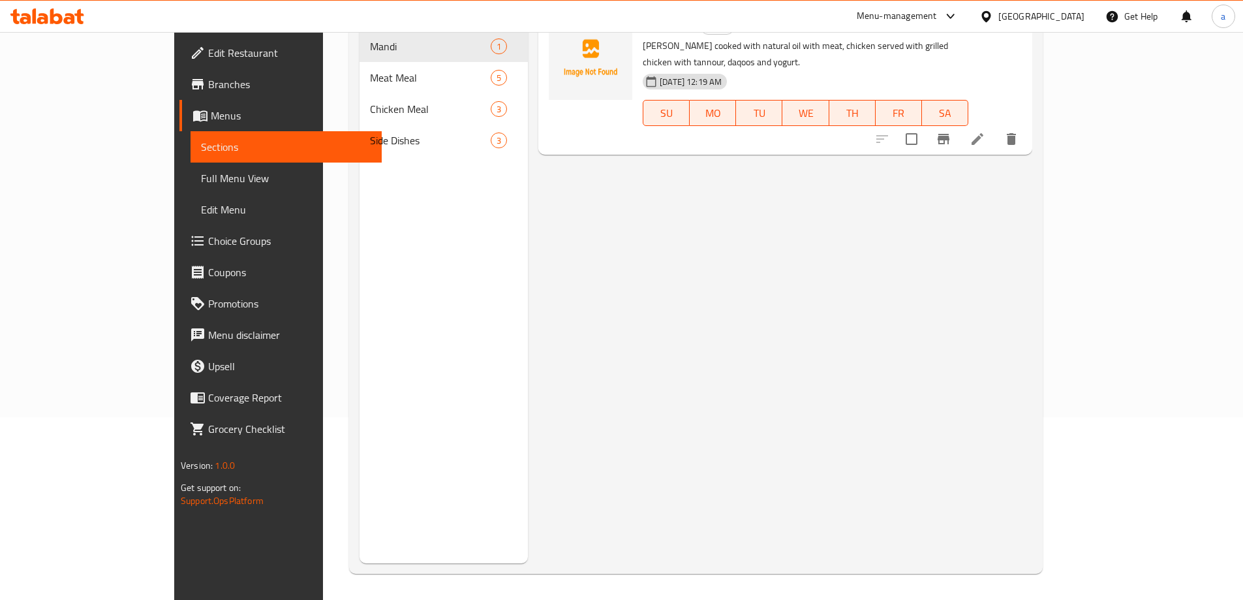
scroll to position [183, 0]
click at [370, 132] on span "Side Dishes" at bounding box center [430, 140] width 121 height 16
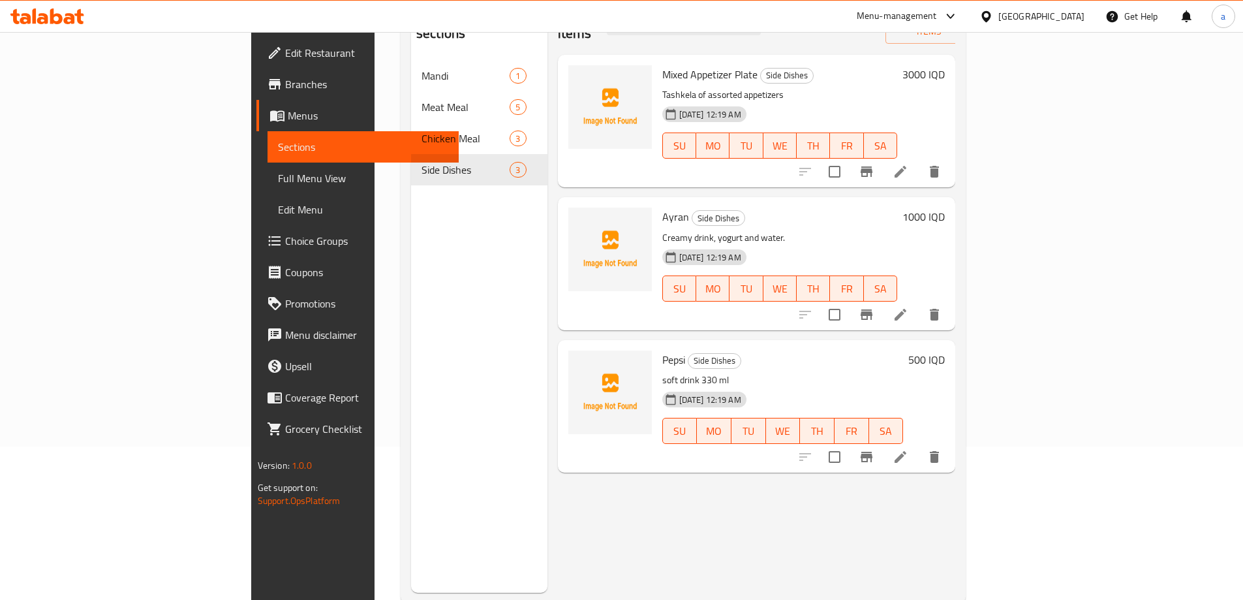
scroll to position [183, 0]
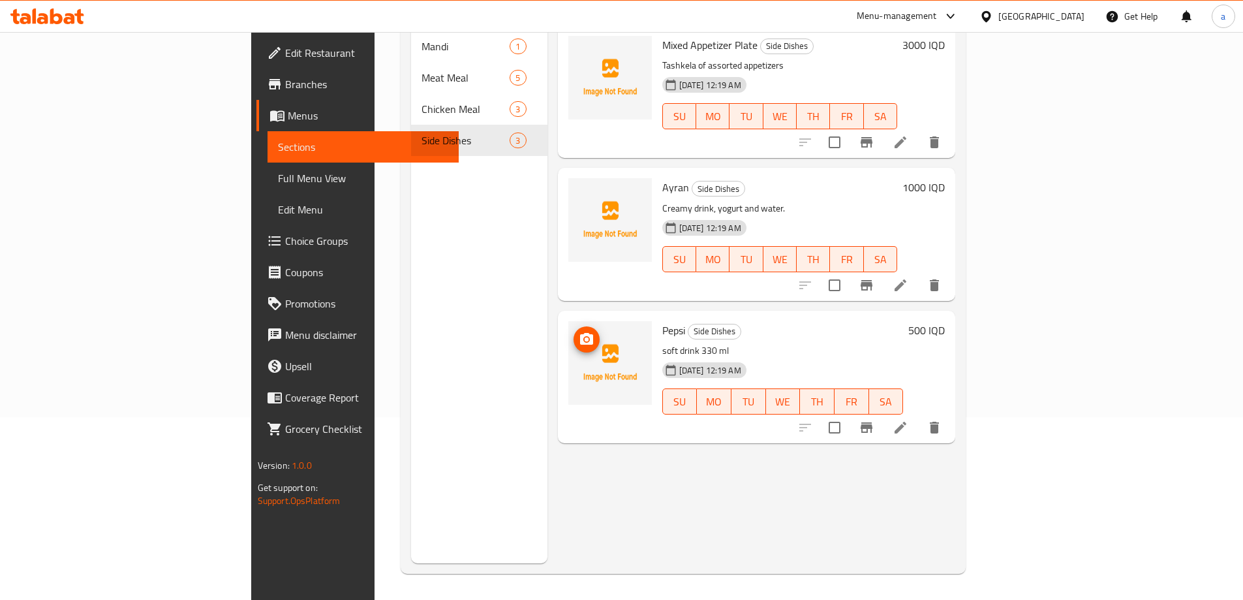
click at [579, 331] on icon "upload picture" at bounding box center [587, 339] width 16 height 16
click at [267, 161] on link "Sections" at bounding box center [362, 146] width 191 height 31
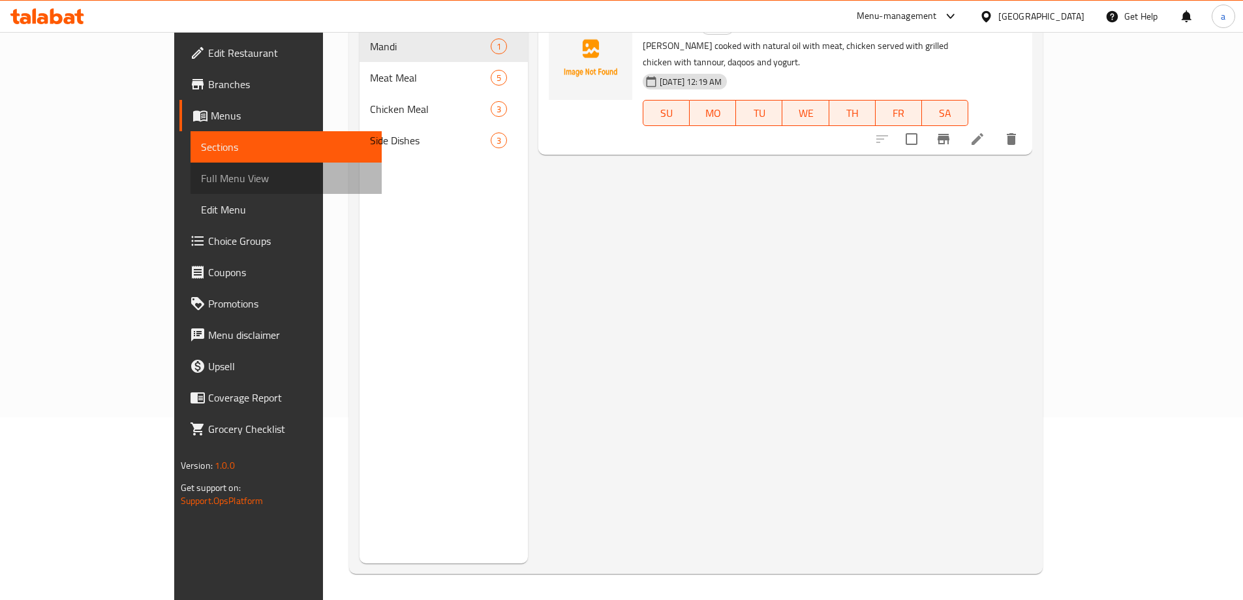
click at [201, 174] on span "Full Menu View" at bounding box center [286, 178] width 170 height 16
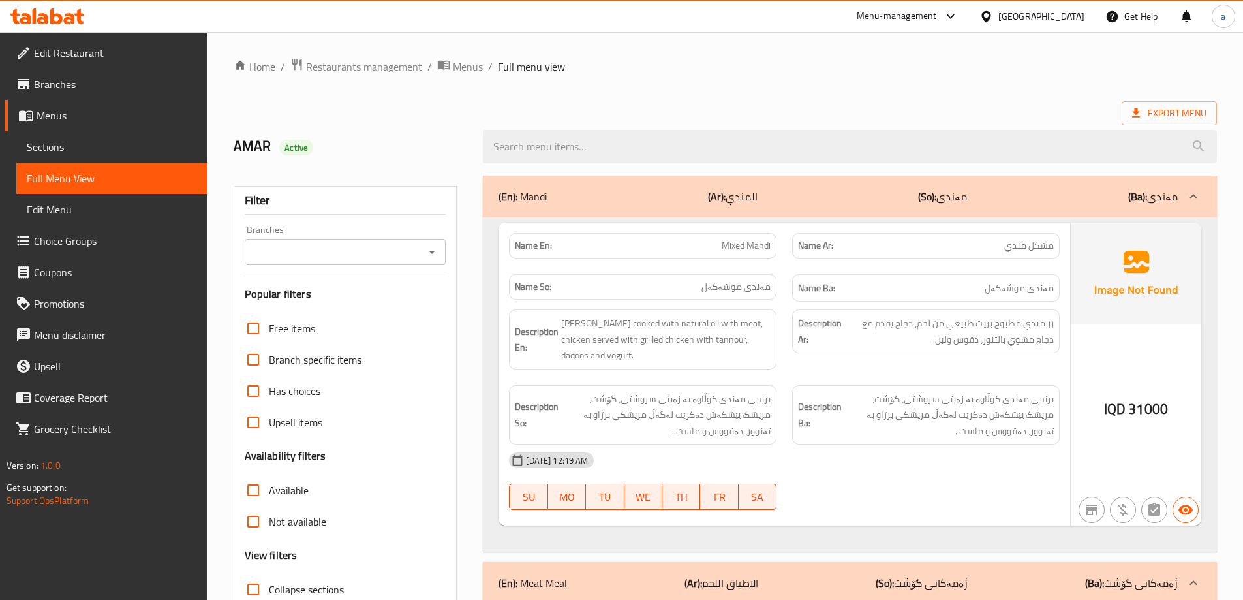
click at [433, 243] on div at bounding box center [431, 252] width 17 height 18
click at [425, 258] on icon "Open" at bounding box center [432, 252] width 16 height 16
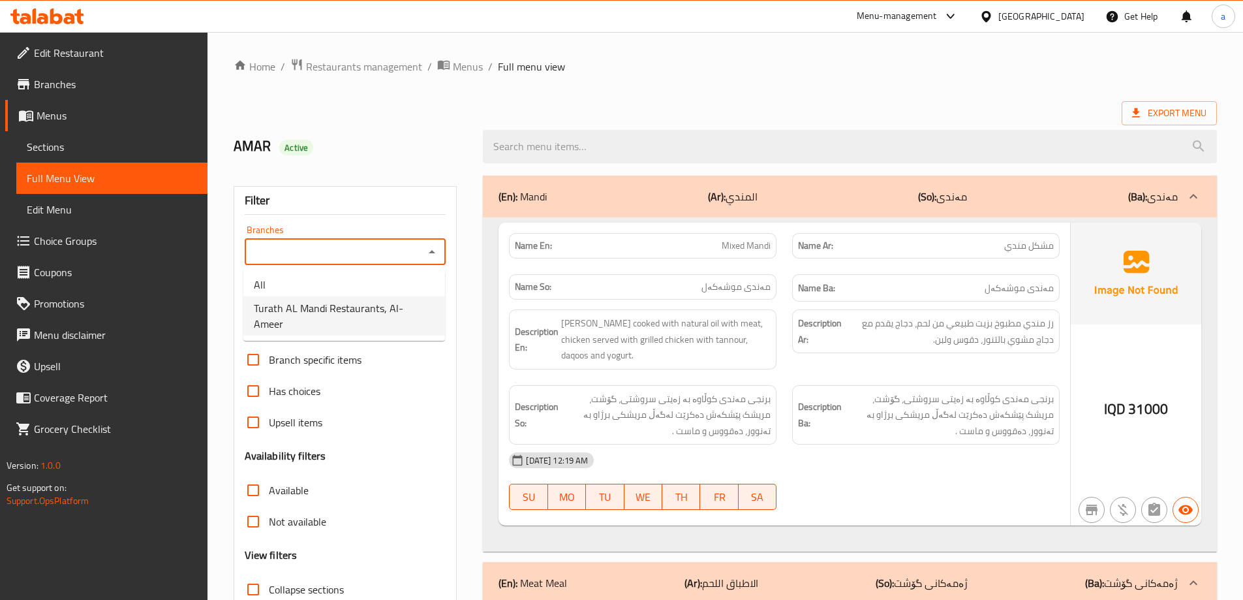
click at [352, 322] on ul "All Turath AL Mandi Restaurants, Al- Ameer" at bounding box center [344, 303] width 202 height 73
click at [352, 314] on span "Turath AL Mandi Restaurants, Al- Ameer" at bounding box center [344, 315] width 181 height 31
type input "Turath AL Mandi Restaurants, Al- Ameer"
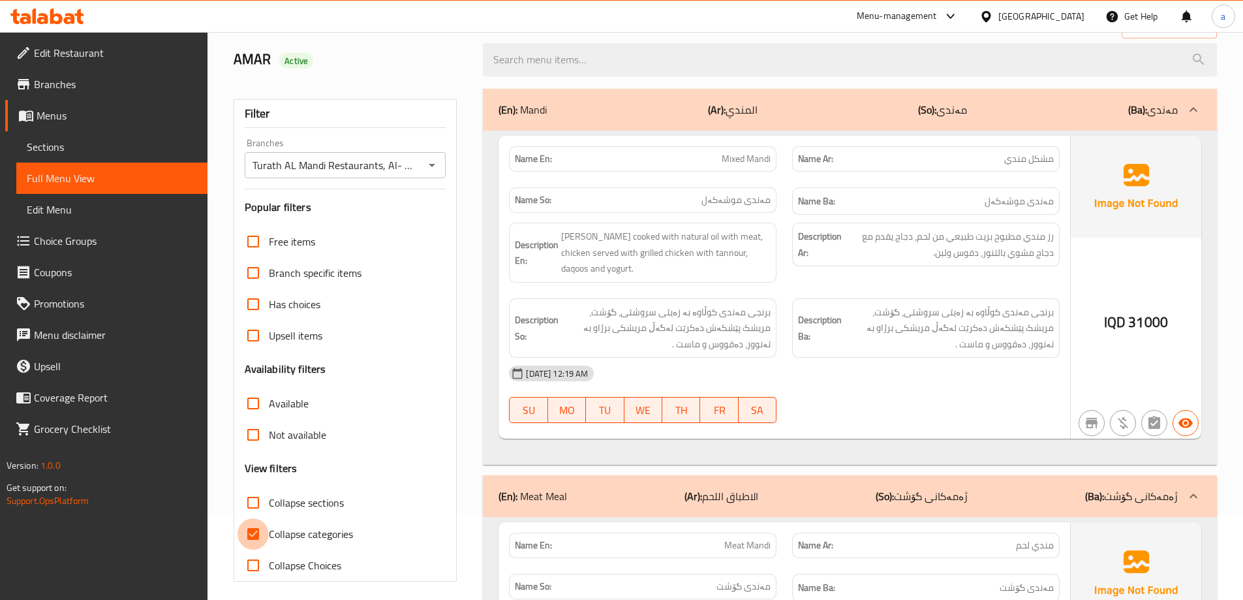
click at [251, 528] on input "Collapse categories" at bounding box center [252, 533] width 31 height 31
checkbox input "false"
click at [72, 137] on link "Sections" at bounding box center [111, 146] width 191 height 31
